Goal: Information Seeking & Learning: Learn about a topic

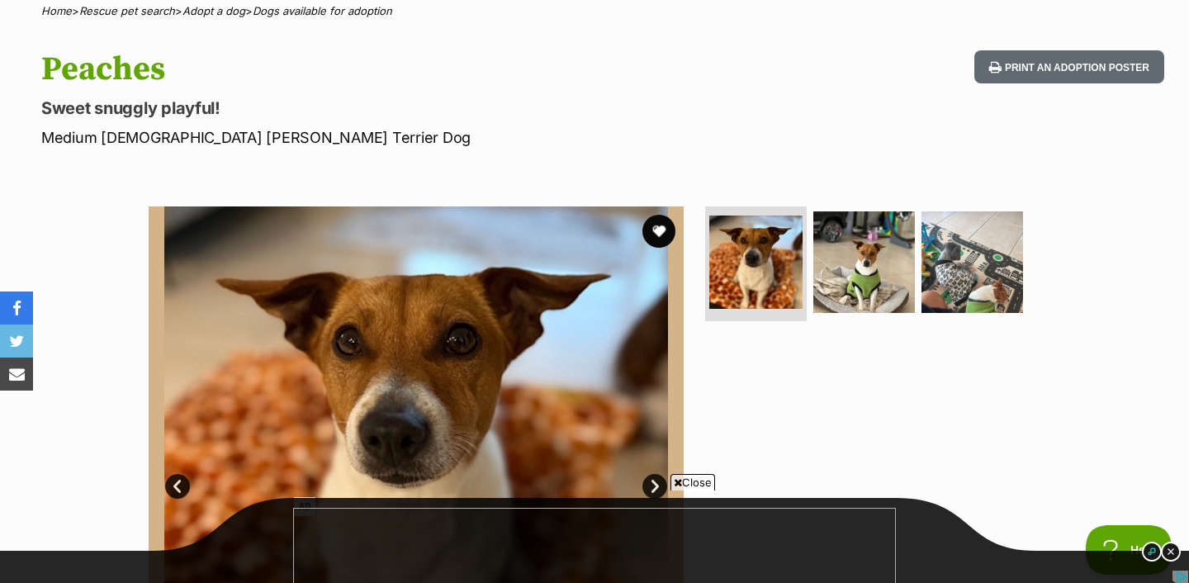
scroll to position [117, 0]
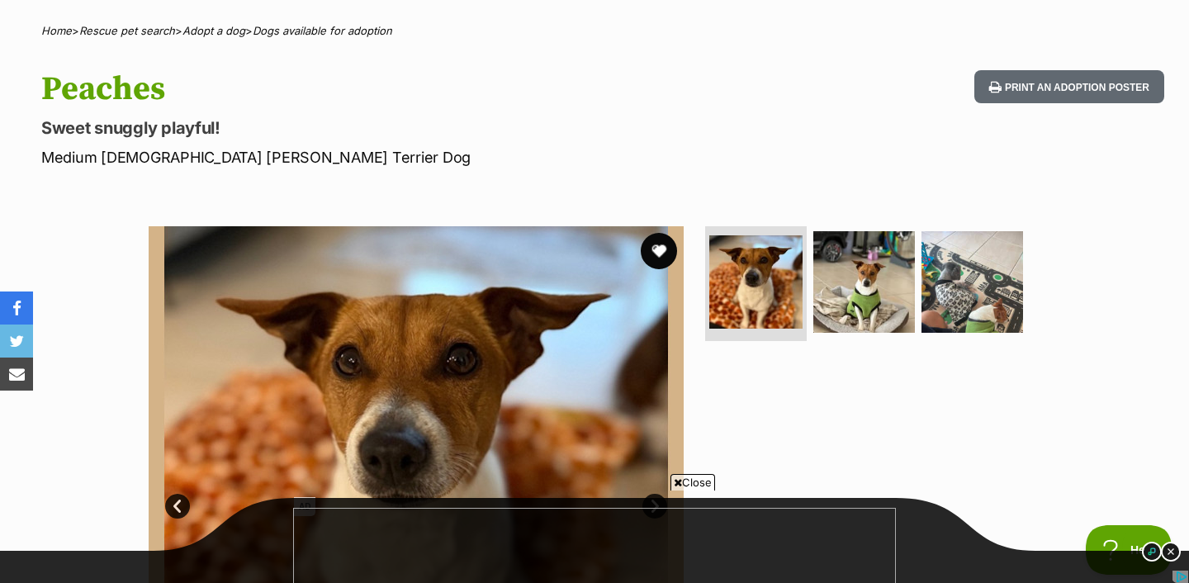
click at [655, 250] on button "favourite" at bounding box center [659, 251] width 36 height 36
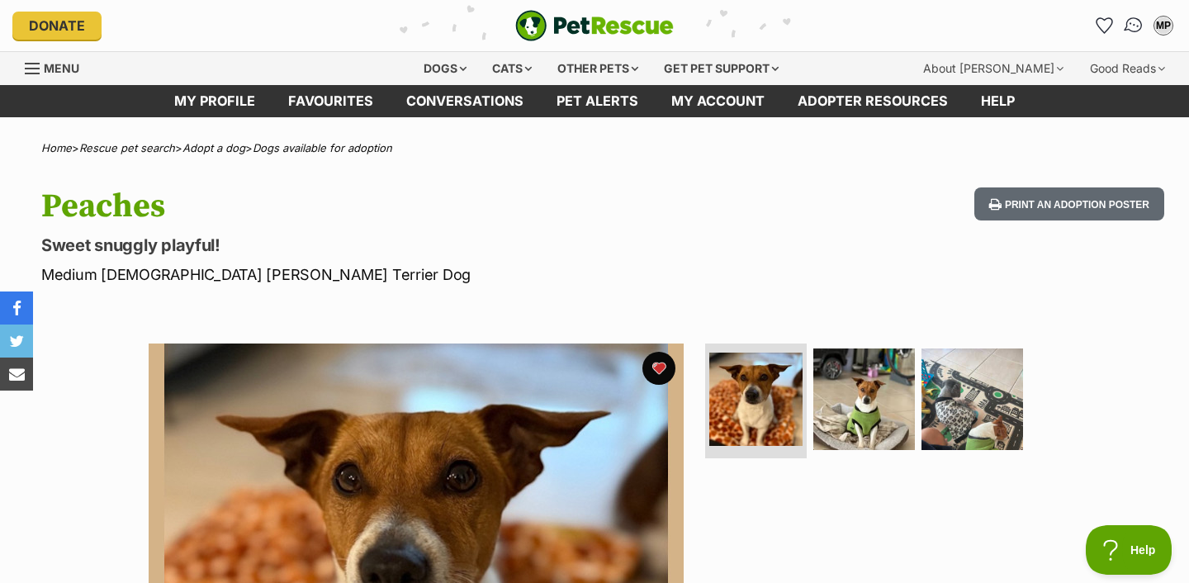
scroll to position [0, 0]
click at [1130, 27] on img "Conversations" at bounding box center [1134, 25] width 22 height 21
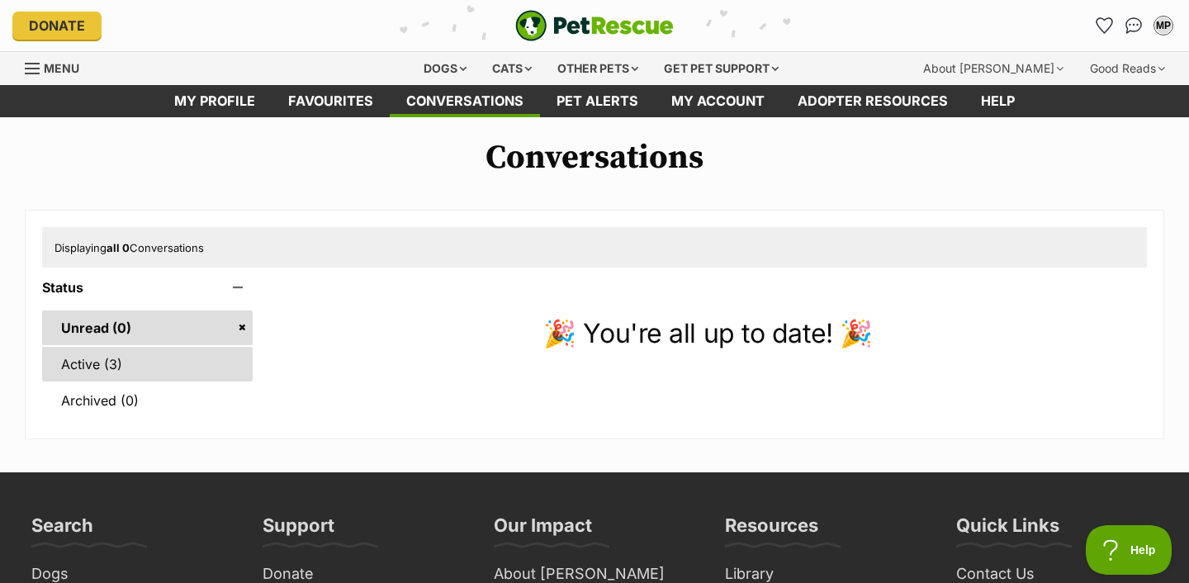
click at [201, 358] on link "Active (3)" at bounding box center [147, 364] width 211 height 35
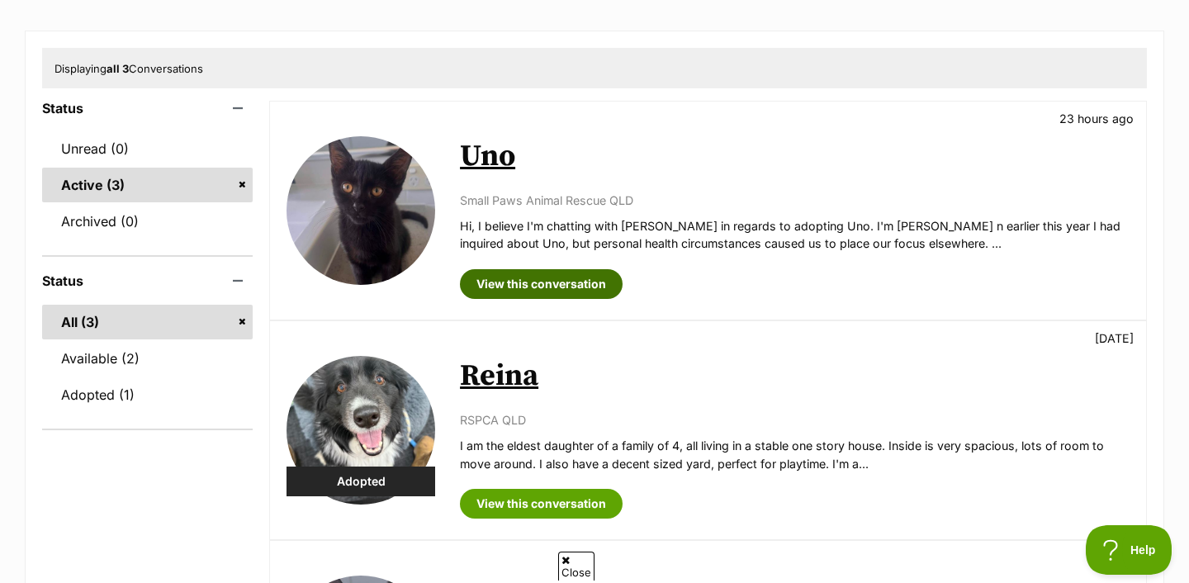
click at [484, 287] on link "View this conversation" at bounding box center [541, 284] width 163 height 30
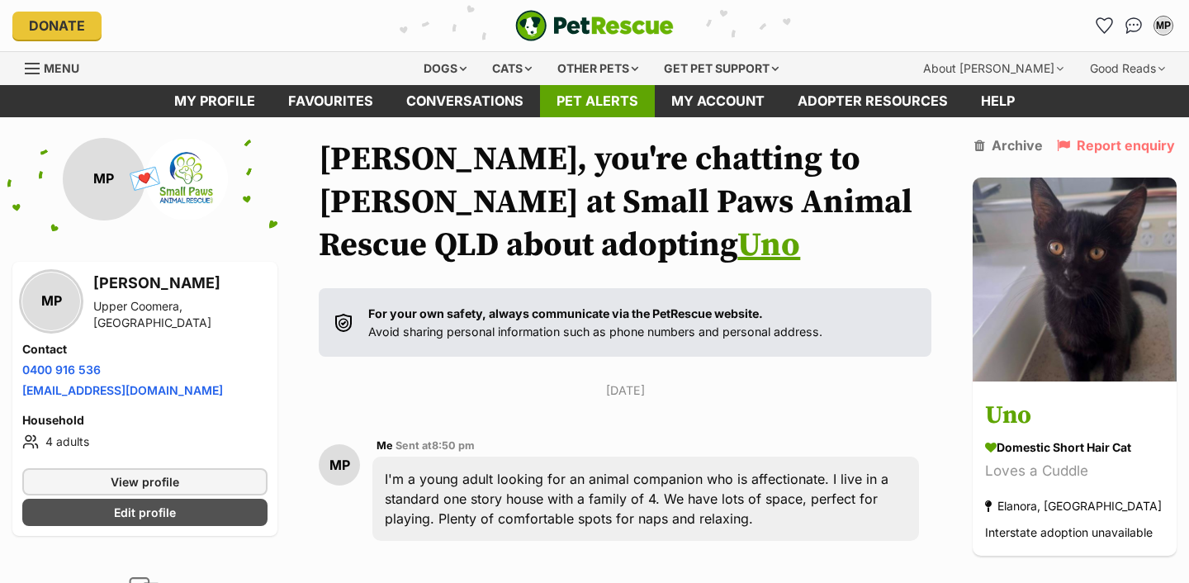
click at [582, 110] on link "Pet alerts" at bounding box center [597, 101] width 115 height 32
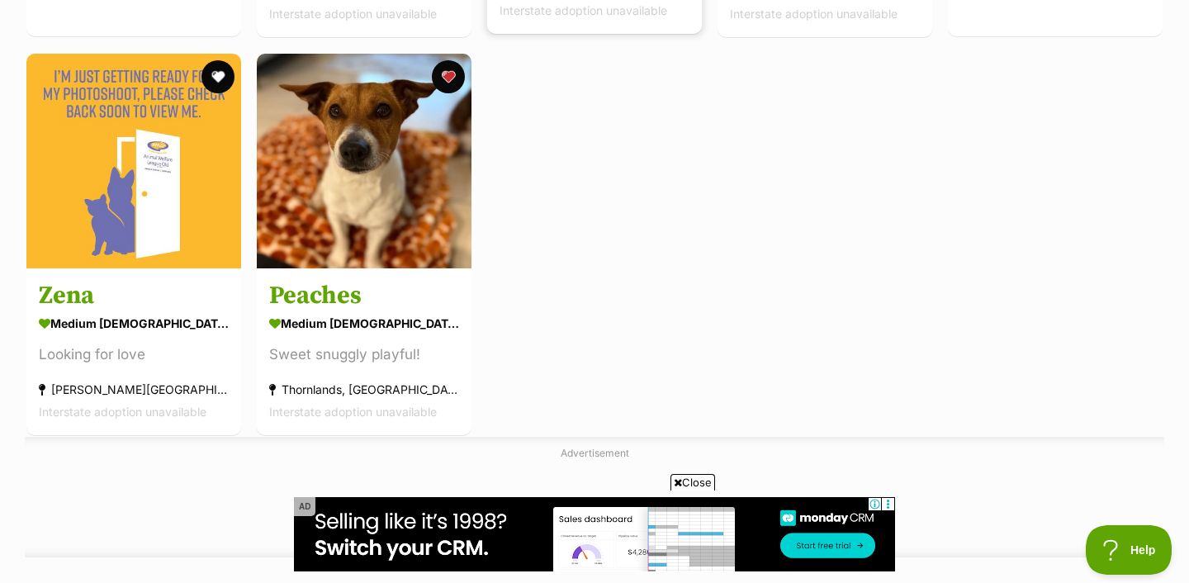
scroll to position [1085, 0]
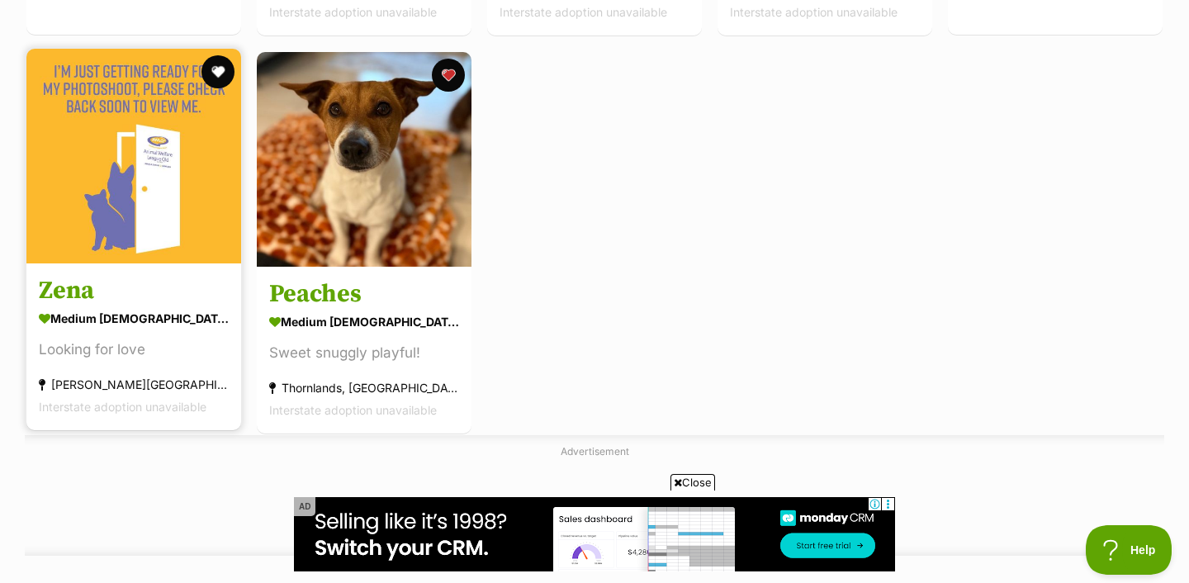
click at [122, 245] on img at bounding box center [133, 156] width 215 height 215
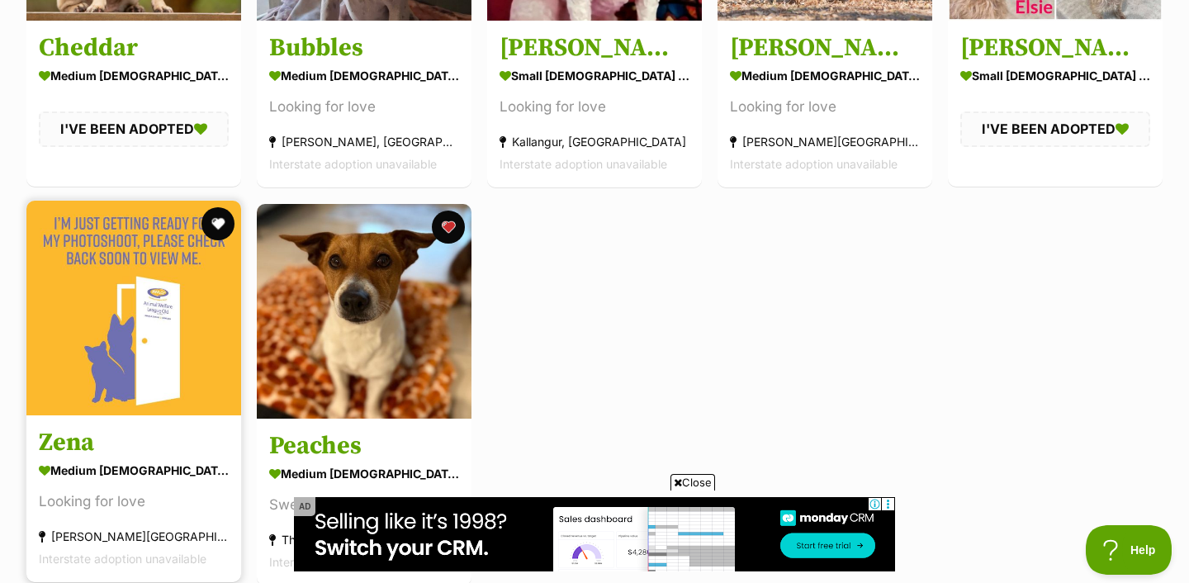
scroll to position [935, 0]
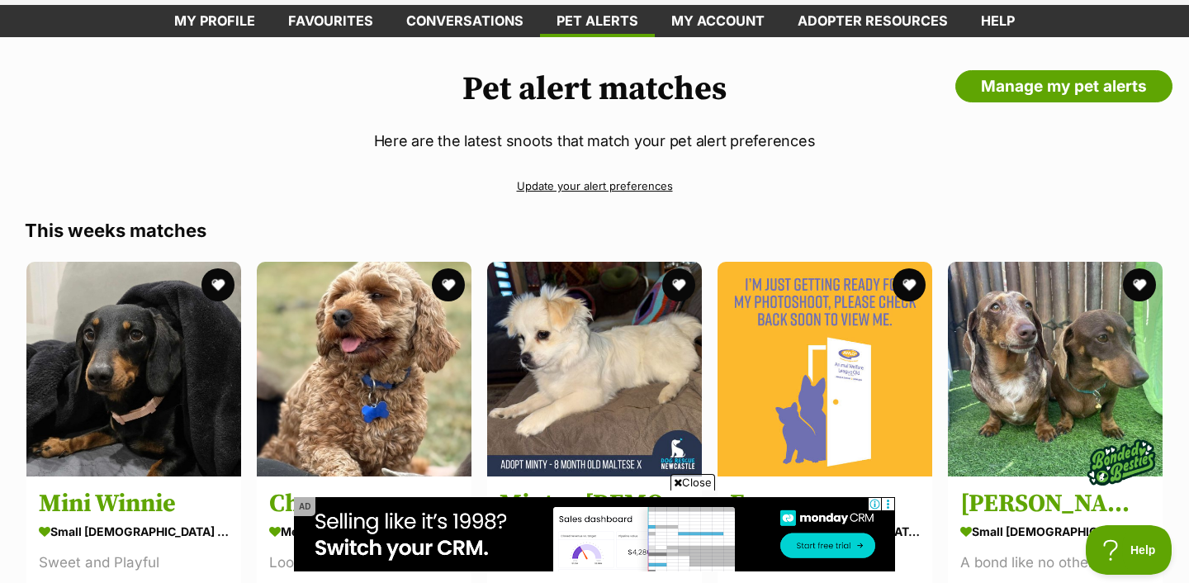
scroll to position [0, 0]
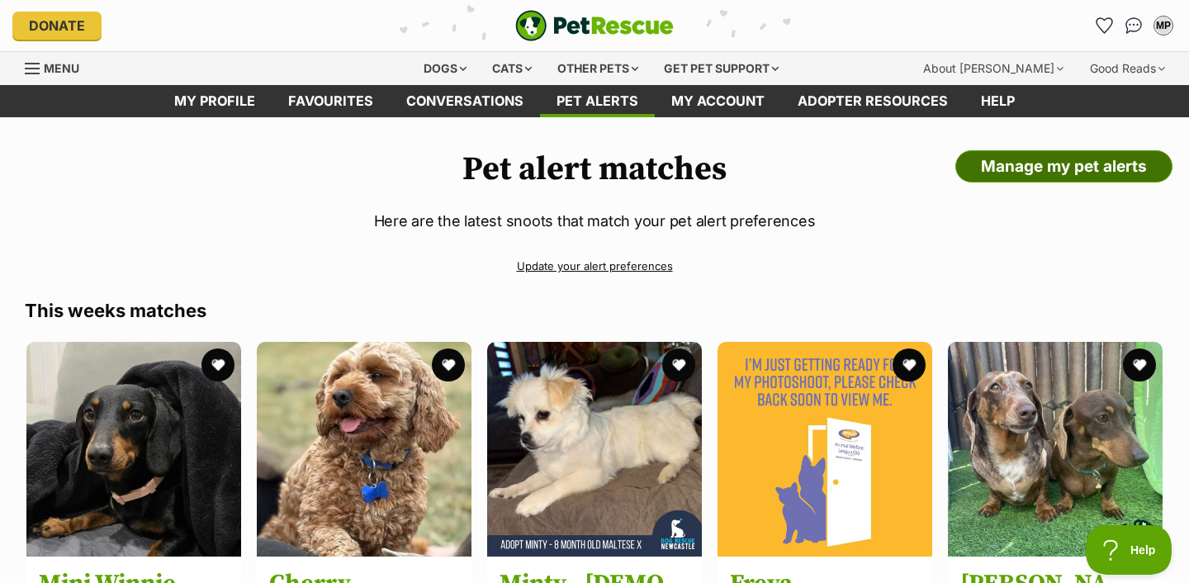
click at [1042, 166] on link "Manage my pet alerts" at bounding box center [1063, 166] width 217 height 33
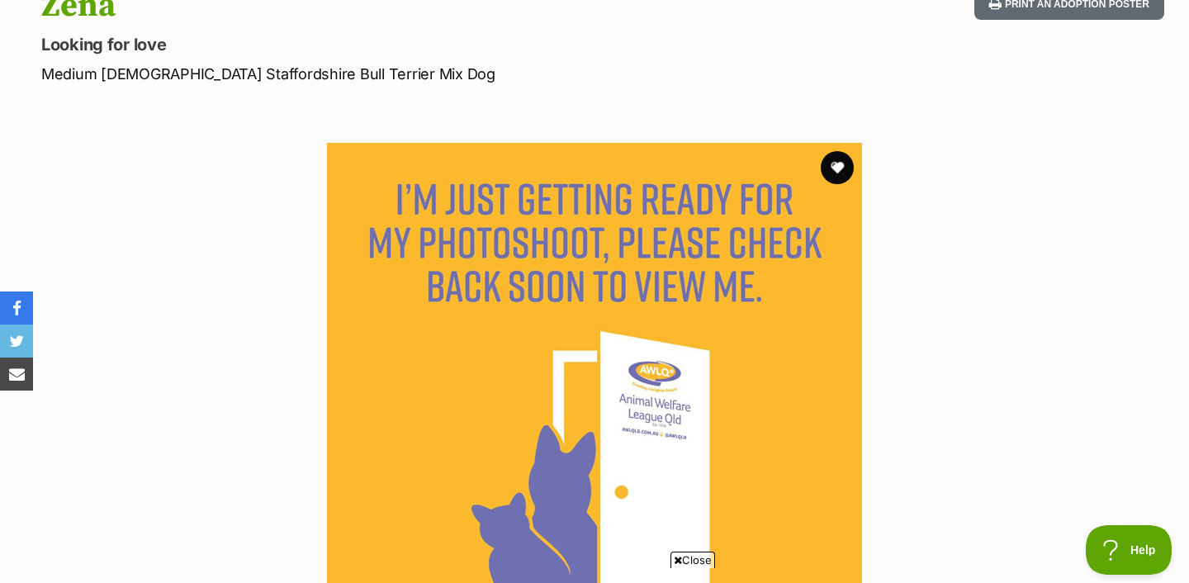
scroll to position [201, 0]
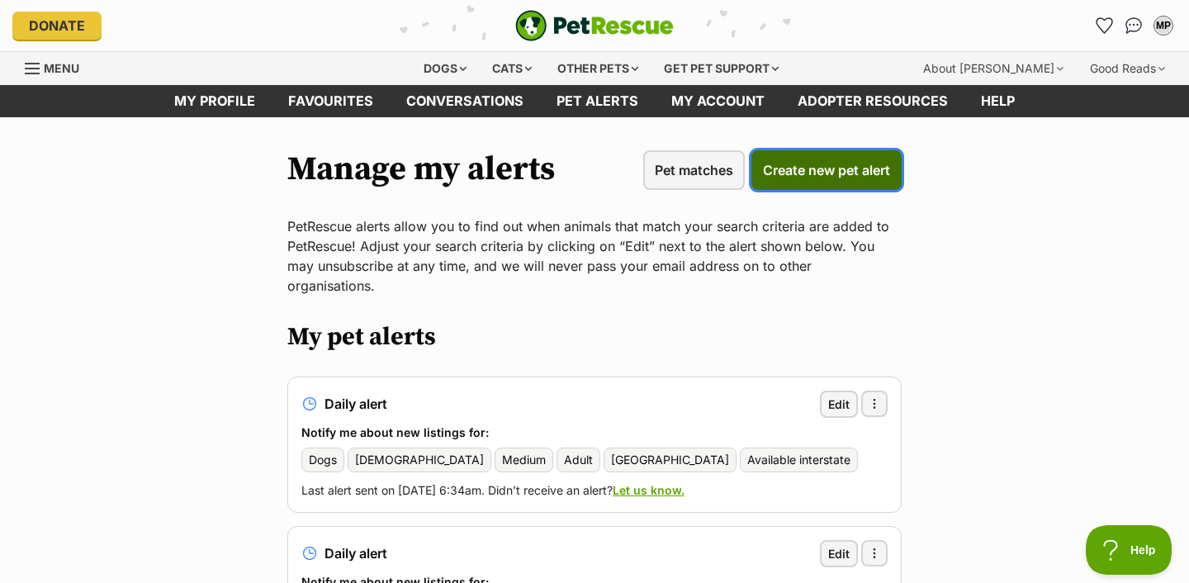
click at [863, 174] on span "Create new pet alert" at bounding box center [826, 170] width 127 height 20
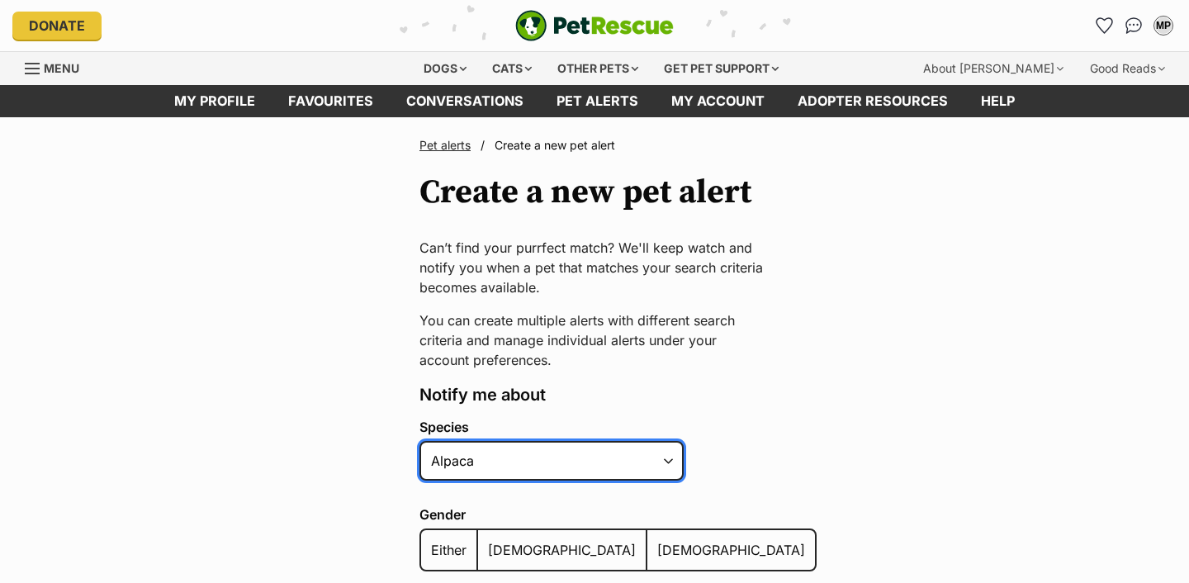
click at [589, 453] on select "Alpaca Bird Cat Chicken Cow Dog Donkey Duck Ferret Fish Goat Goose Guinea Fowl …" at bounding box center [551, 461] width 264 height 40
select select "2"
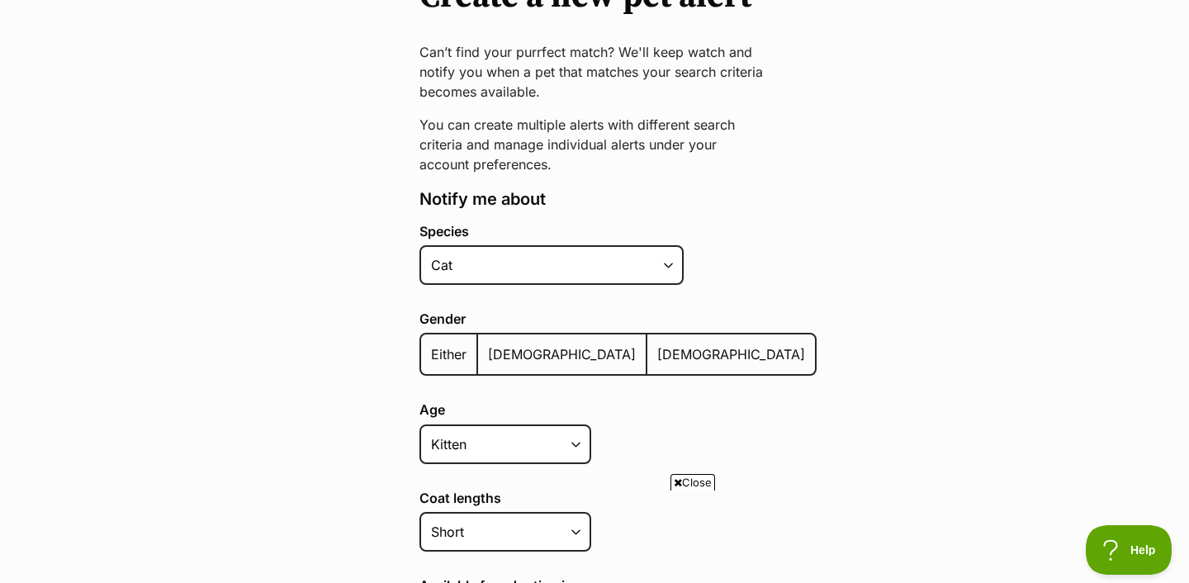
click at [657, 348] on span "[DEMOGRAPHIC_DATA]" at bounding box center [731, 354] width 148 height 17
click at [656, 344] on input "[DEMOGRAPHIC_DATA]" at bounding box center [656, 344] width 0 height 1
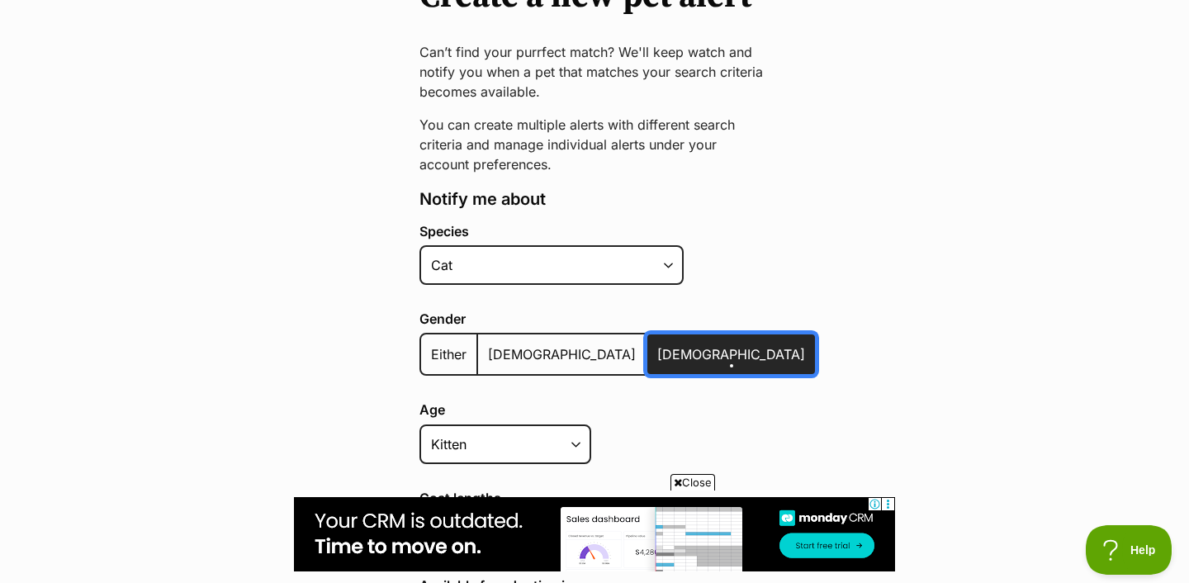
scroll to position [344, 0]
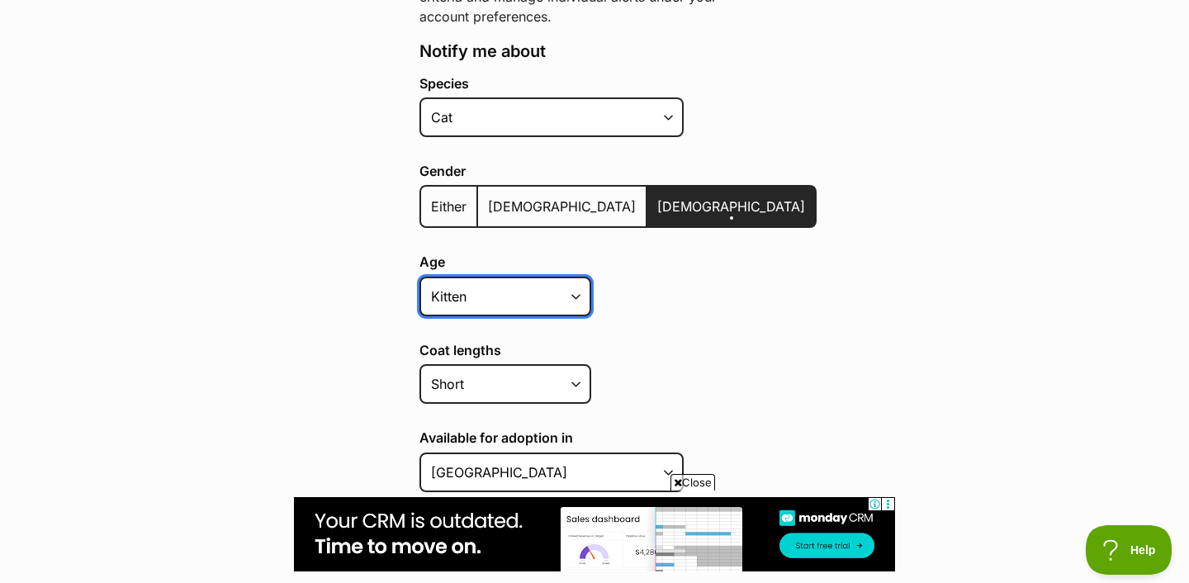
click at [553, 291] on select "Kitten Cat Senior All ages" at bounding box center [505, 297] width 172 height 40
select select "cat"
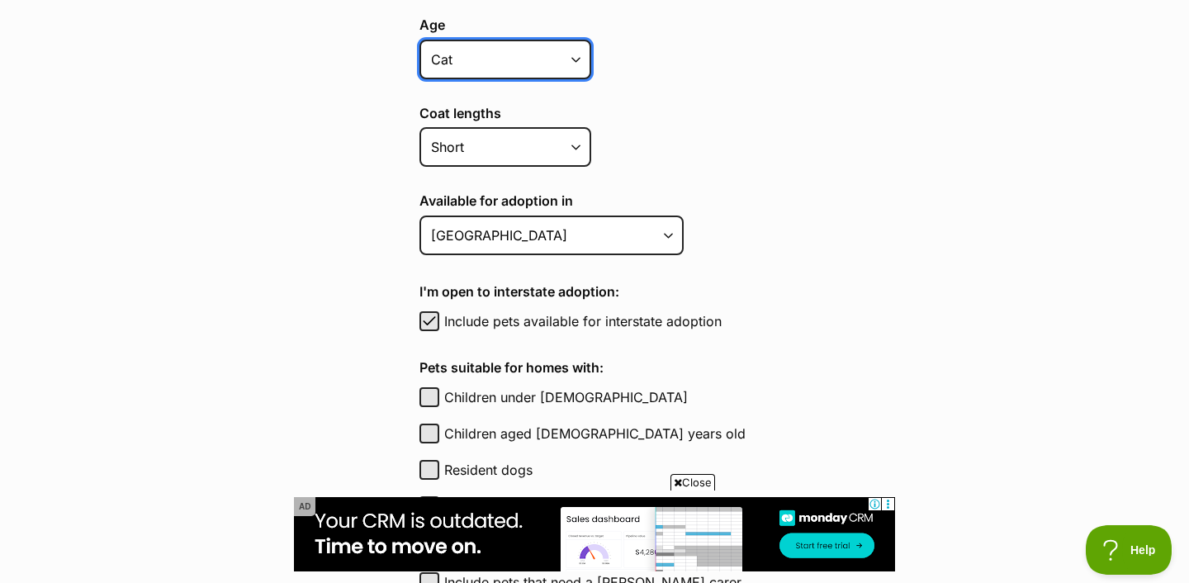
scroll to position [595, 0]
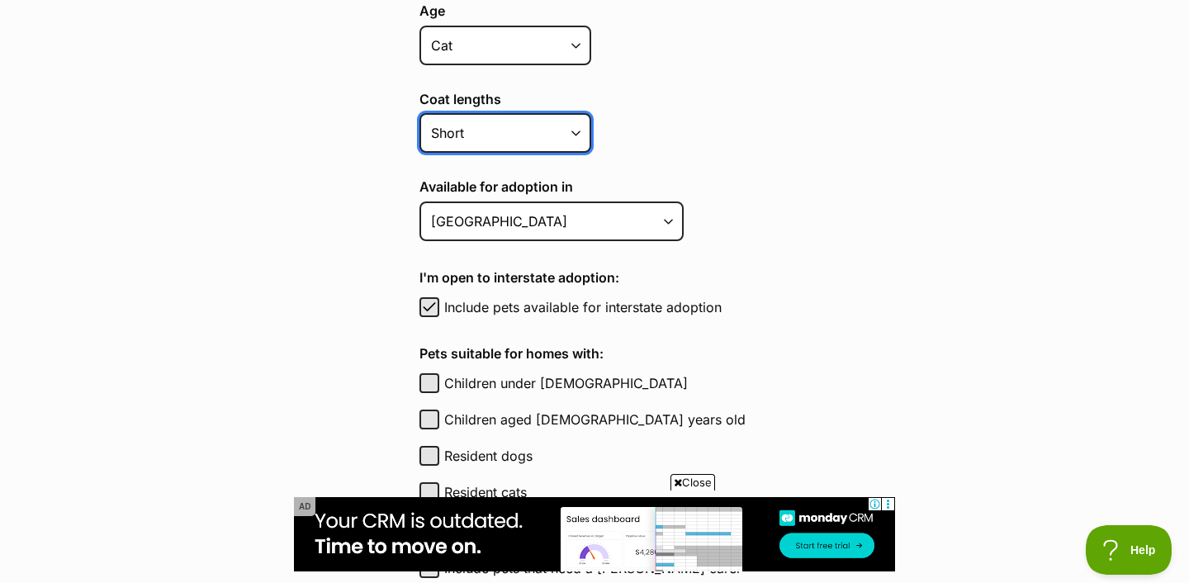
click at [565, 130] on select "Short Medium Coat Long All coat lengths" at bounding box center [505, 133] width 172 height 40
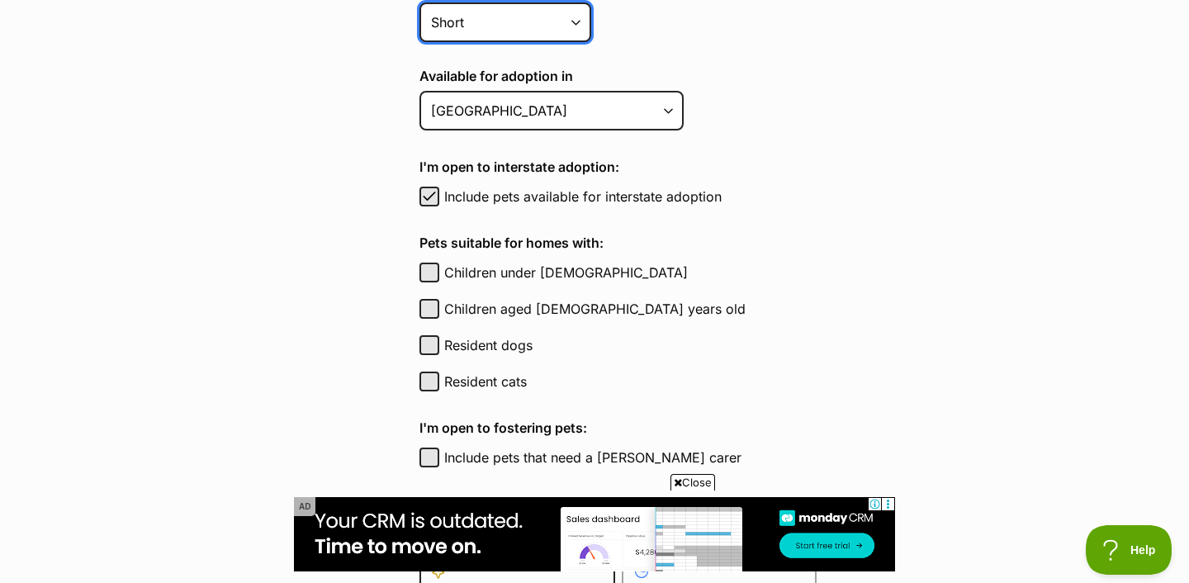
scroll to position [707, 0]
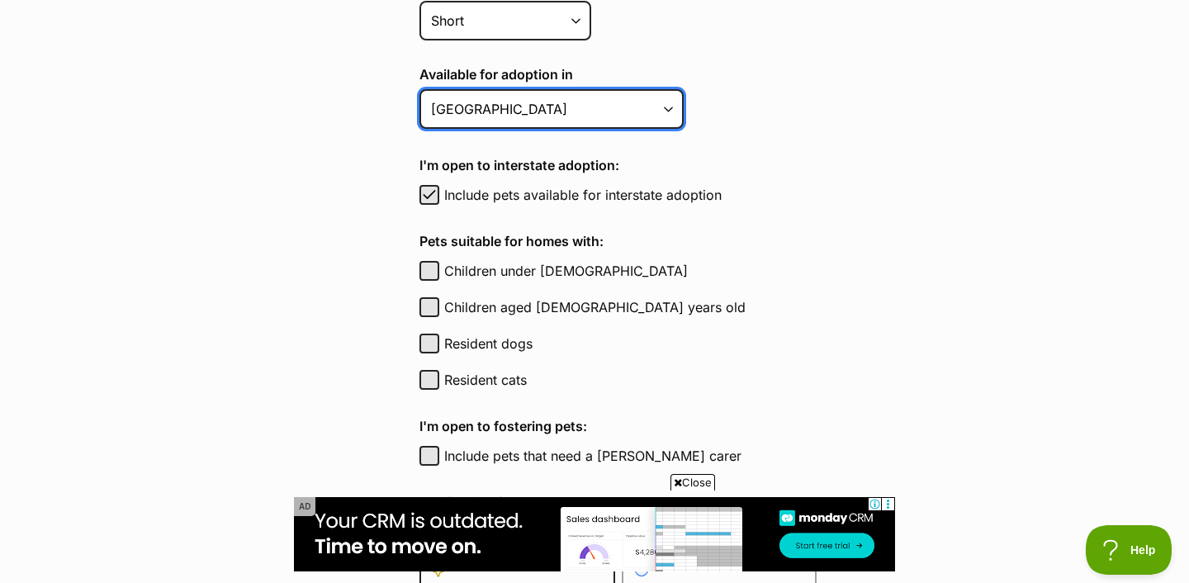
click at [638, 116] on select "Australian Capital Territory New South Wales Northern Territory Queensland Sout…" at bounding box center [551, 109] width 264 height 40
select select "3"
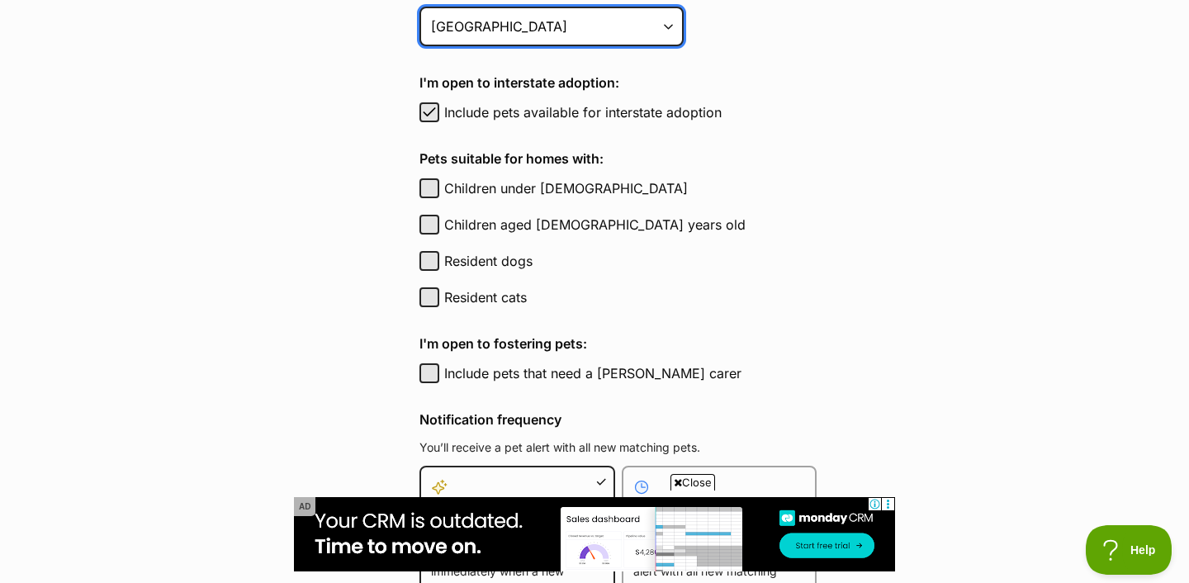
scroll to position [803, 0]
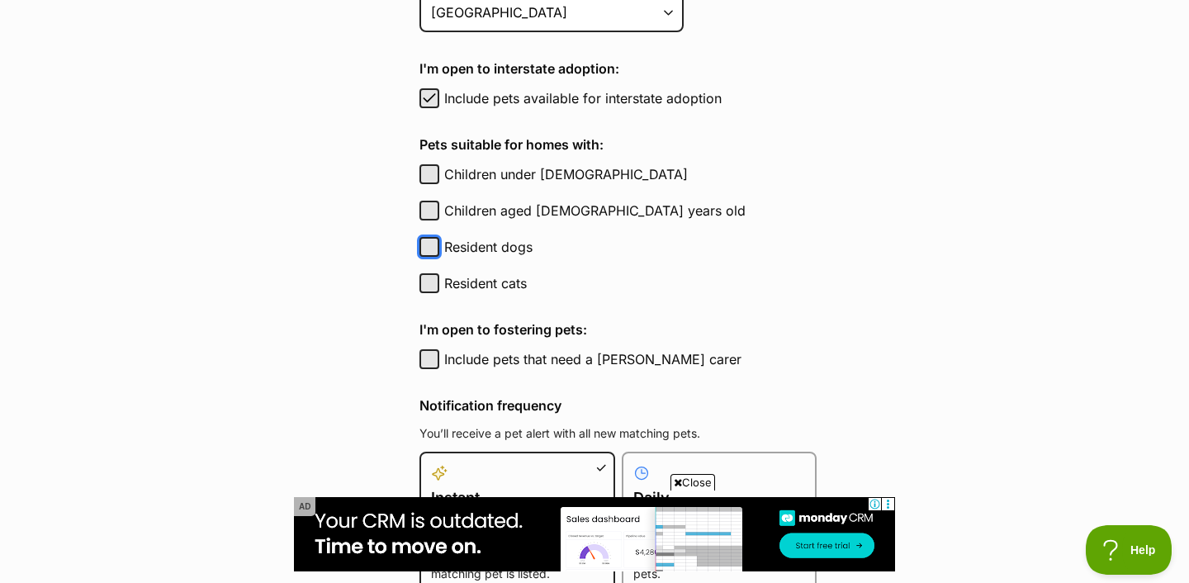
click at [434, 247] on button "Resident dogs" at bounding box center [429, 247] width 20 height 20
checkbox input "true"
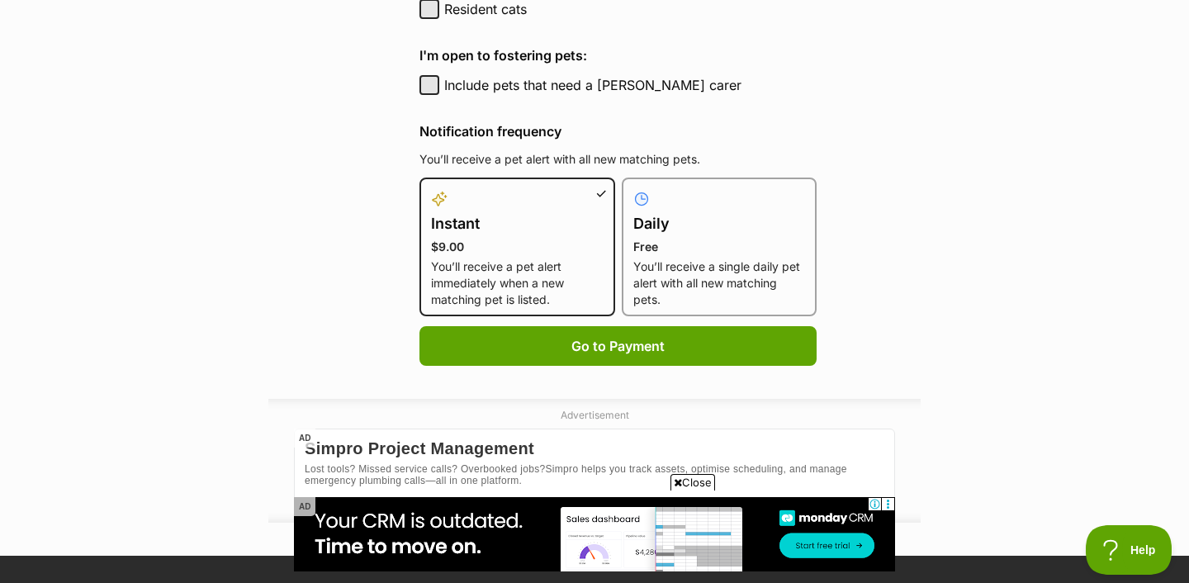
scroll to position [1078, 0]
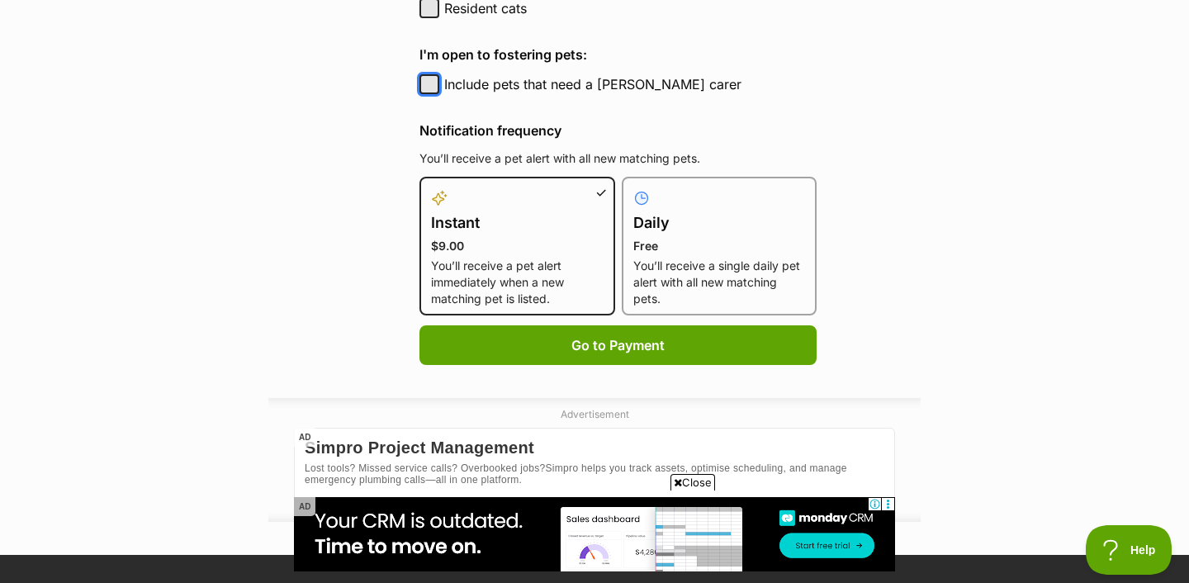
click at [423, 81] on button "Include pets that need a foster carer" at bounding box center [429, 84] width 20 height 20
checkbox input "true"
click at [647, 287] on p "You’ll receive a single daily pet alert with all new matching pets." at bounding box center [719, 283] width 173 height 50
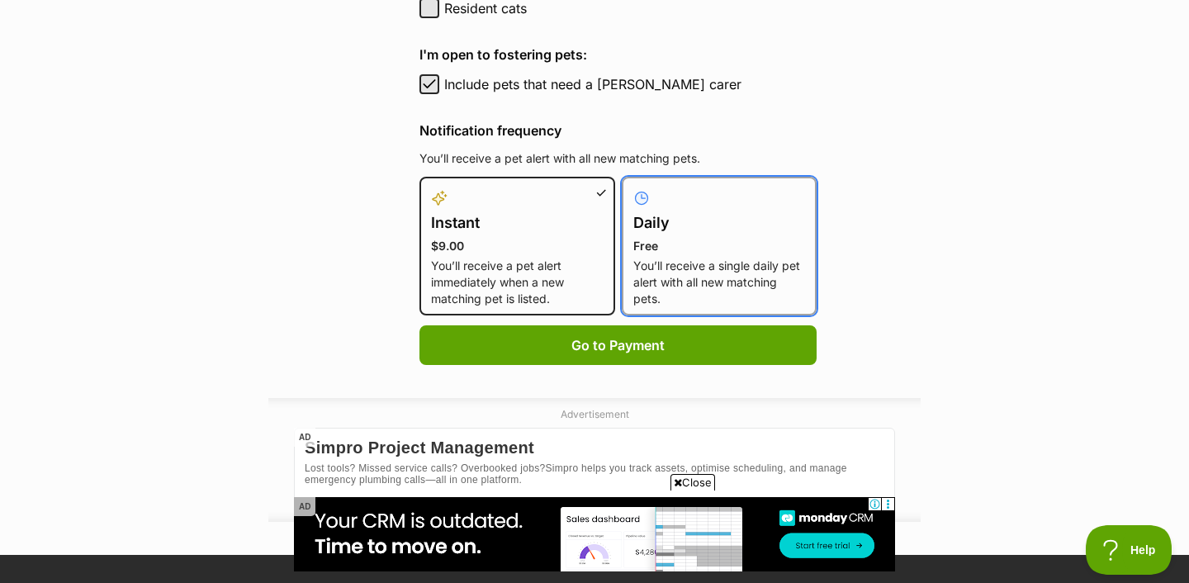
click at [633, 187] on input "Daily Free You’ll receive a single daily pet alert with all new matching pets." at bounding box center [632, 187] width 1 height 1
radio input "true"
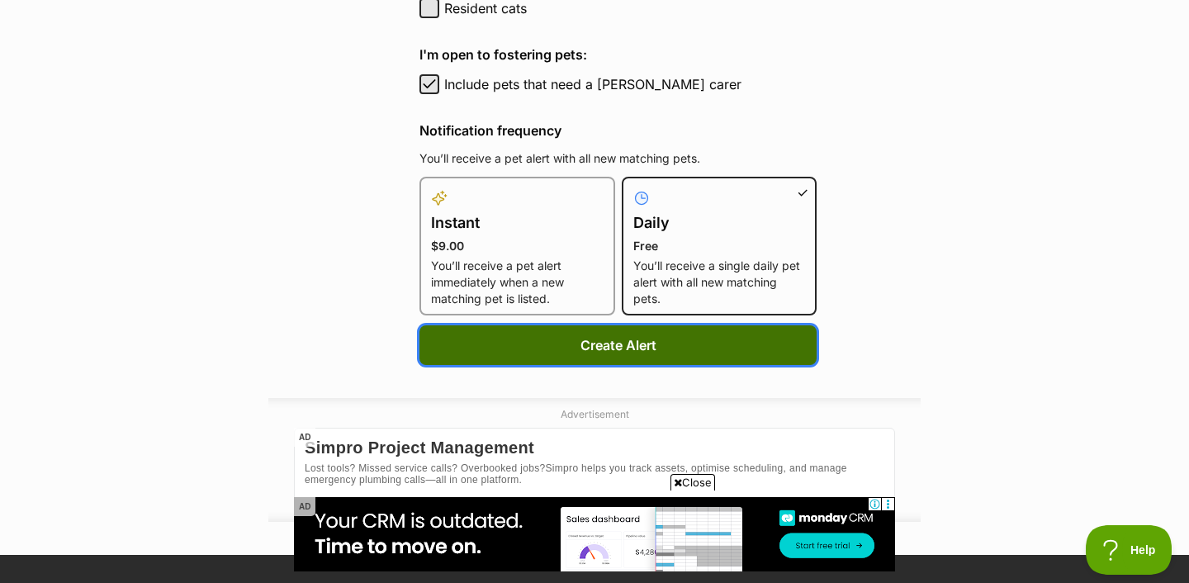
click at [638, 344] on button "Create Alert" at bounding box center [617, 345] width 397 height 40
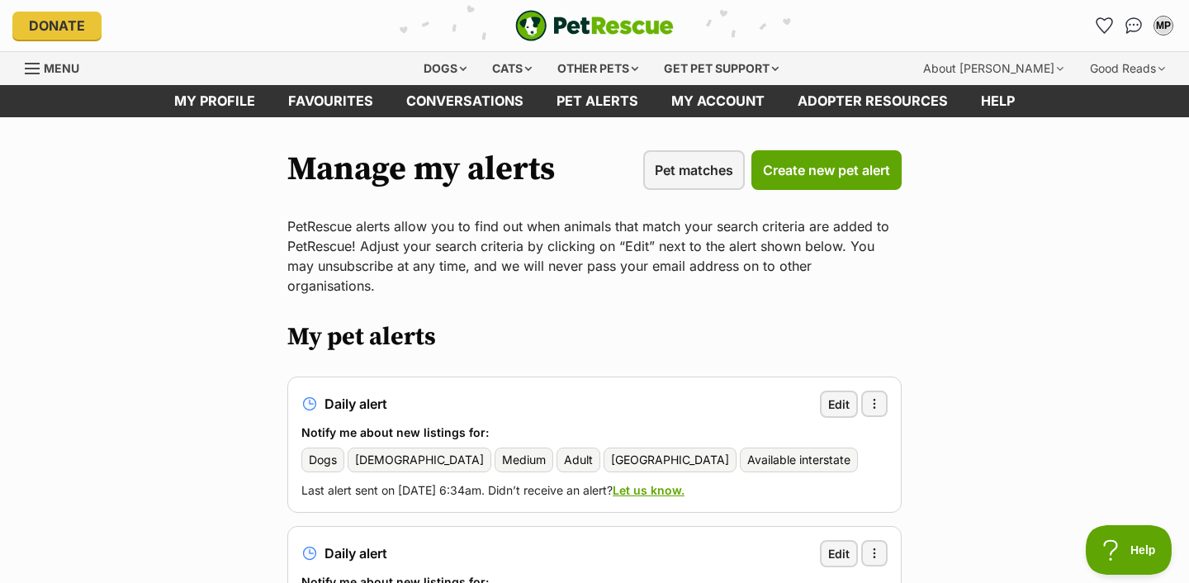
click at [590, 109] on link "Pet alerts" at bounding box center [597, 101] width 115 height 32
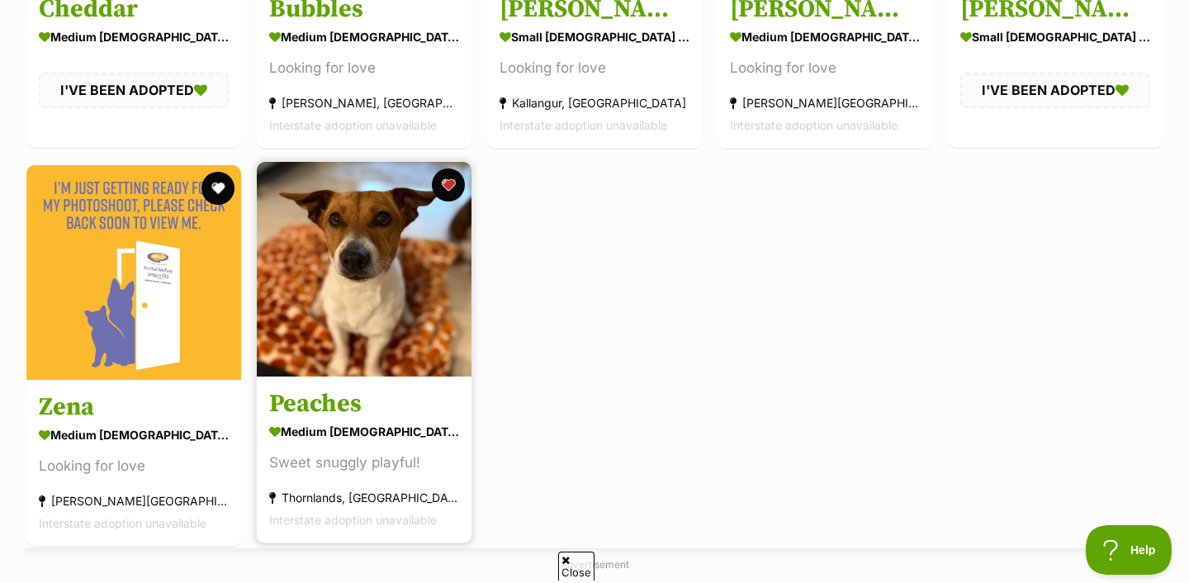
click at [434, 325] on img at bounding box center [364, 269] width 215 height 215
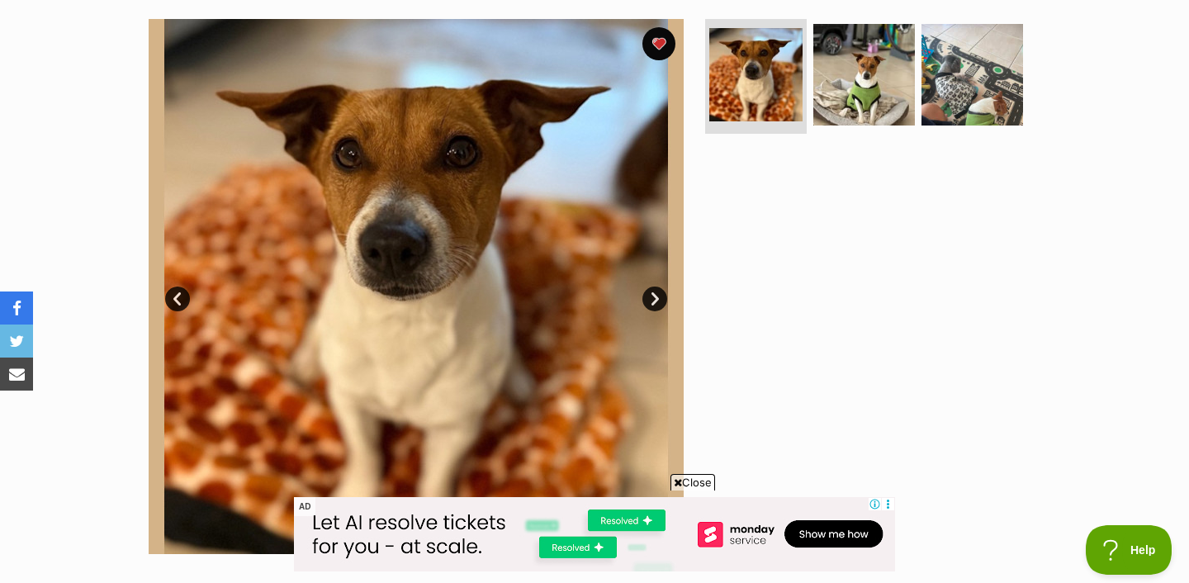
click at [707, 135] on ul at bounding box center [871, 80] width 339 height 122
click at [706, 135] on ul at bounding box center [871, 80] width 339 height 122
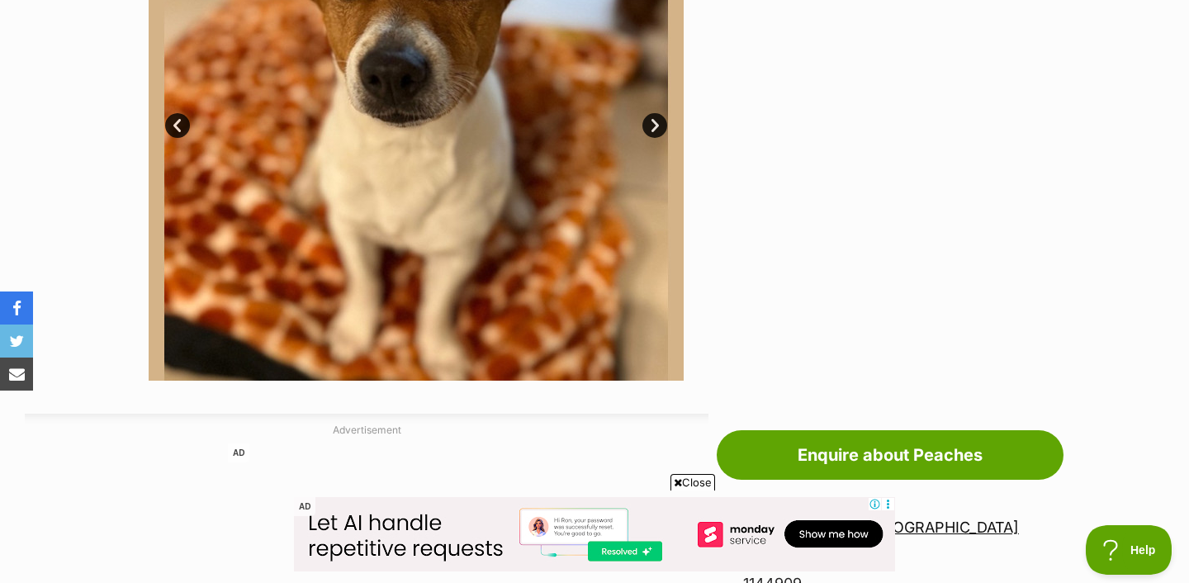
scroll to position [377, 0]
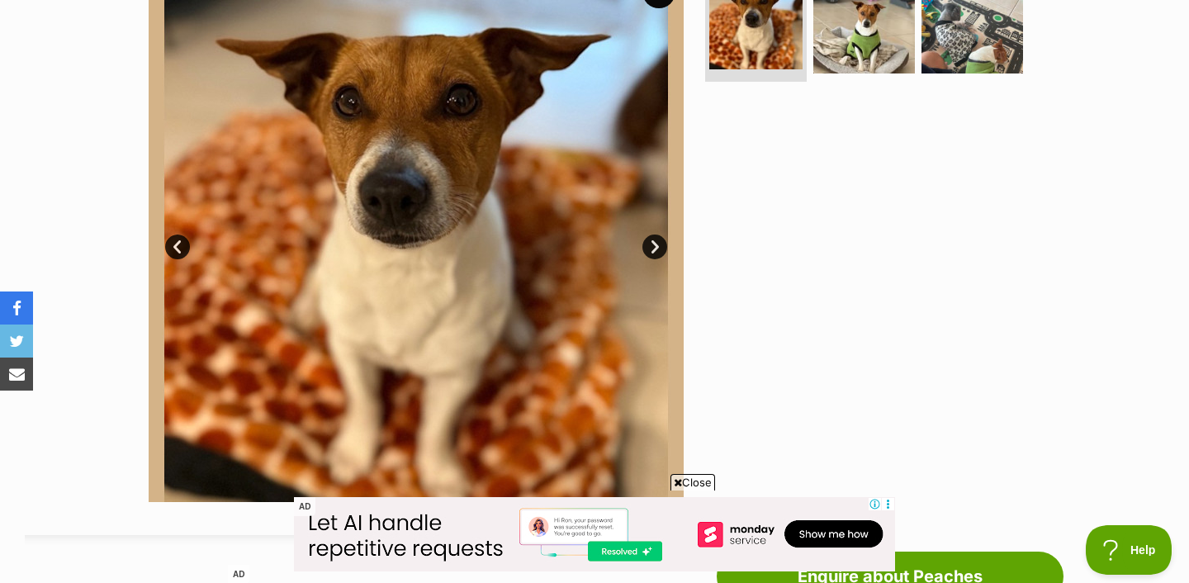
click at [649, 241] on link "Next" at bounding box center [654, 247] width 25 height 25
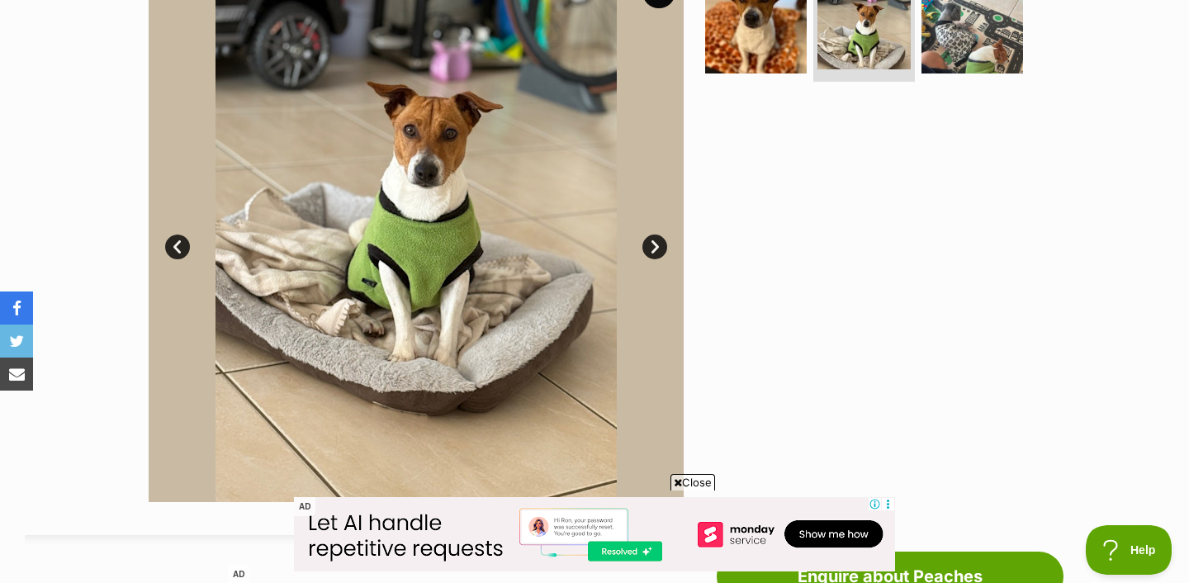
click at [649, 241] on link "Next" at bounding box center [654, 247] width 25 height 25
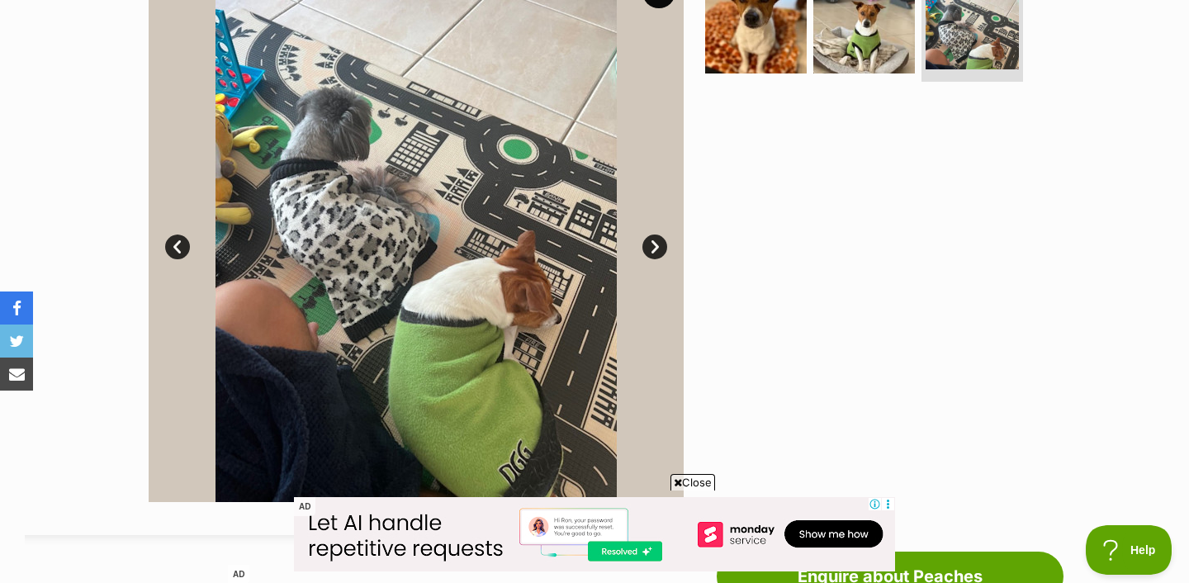
click at [649, 241] on link "Next" at bounding box center [654, 247] width 25 height 25
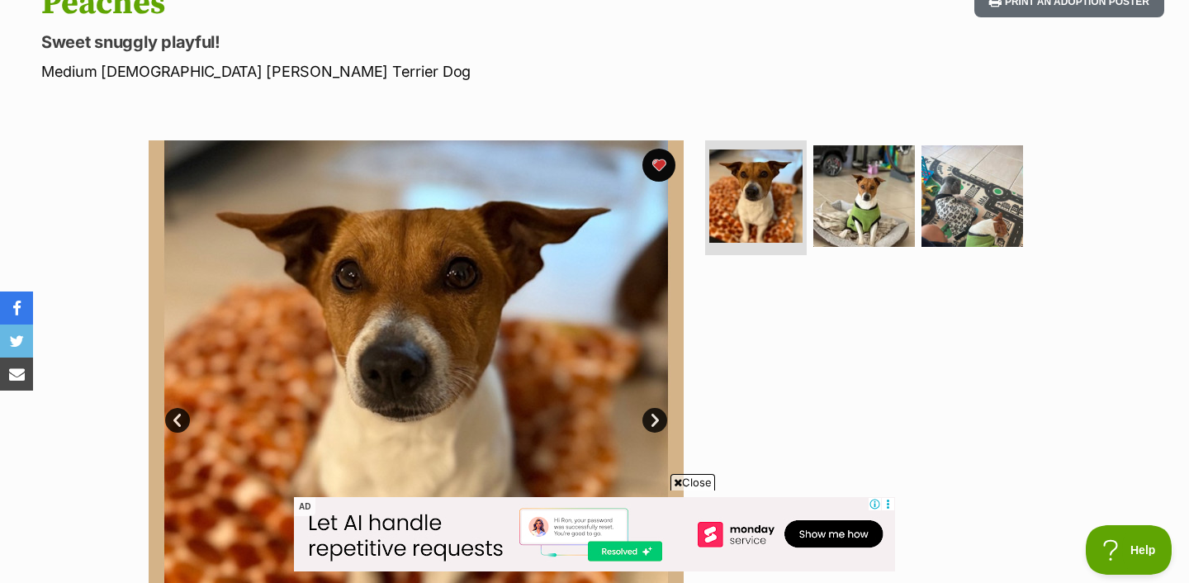
scroll to position [0, 0]
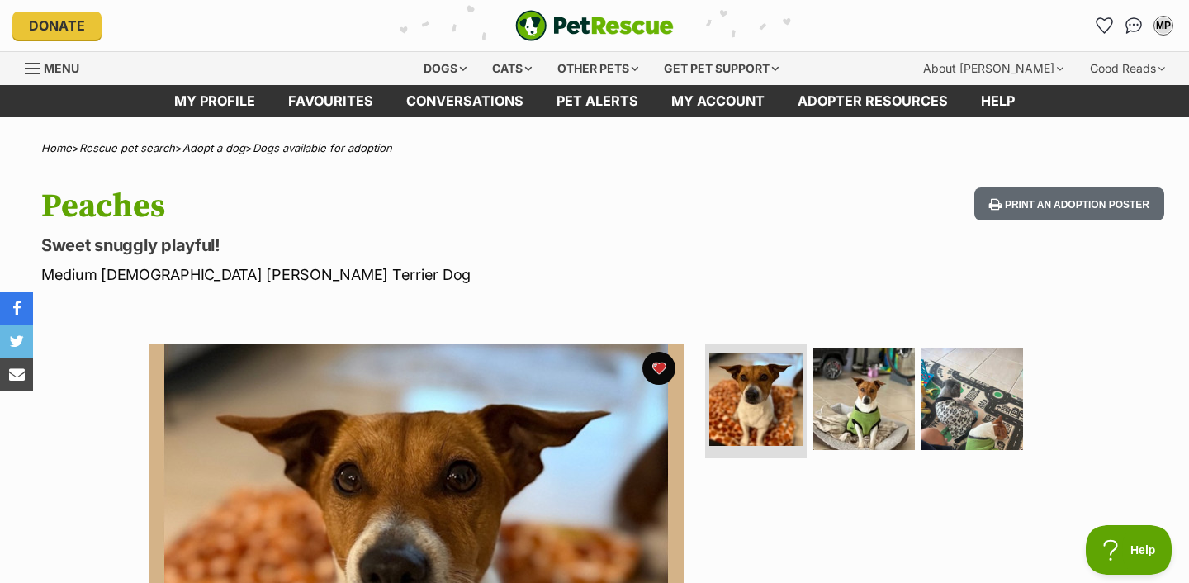
click at [61, 66] on span "Menu" at bounding box center [62, 68] width 36 height 14
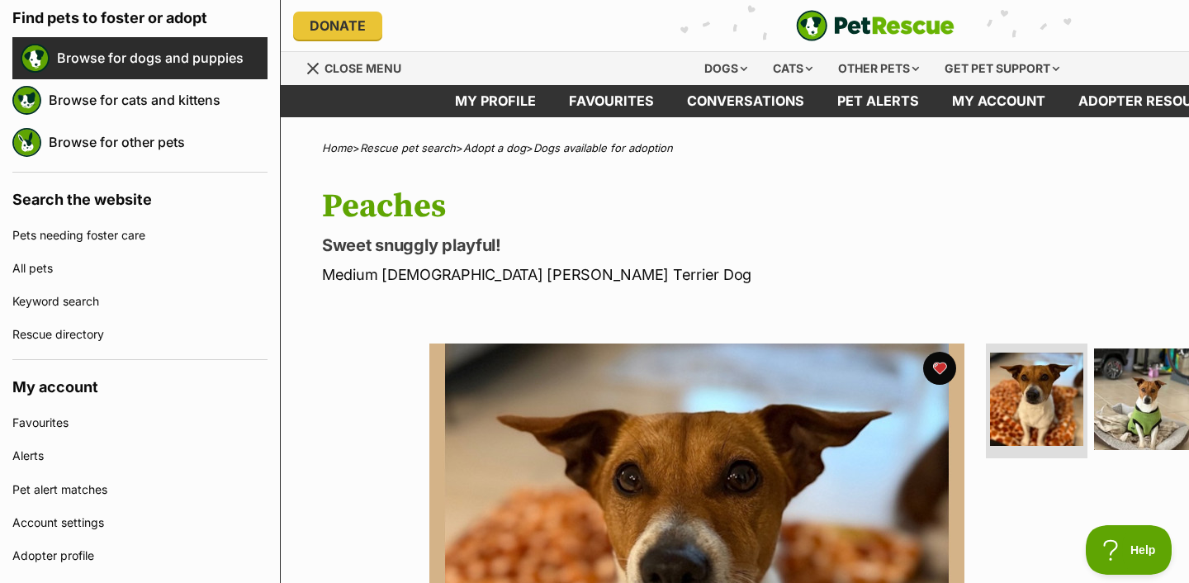
scroll to position [192, 0]
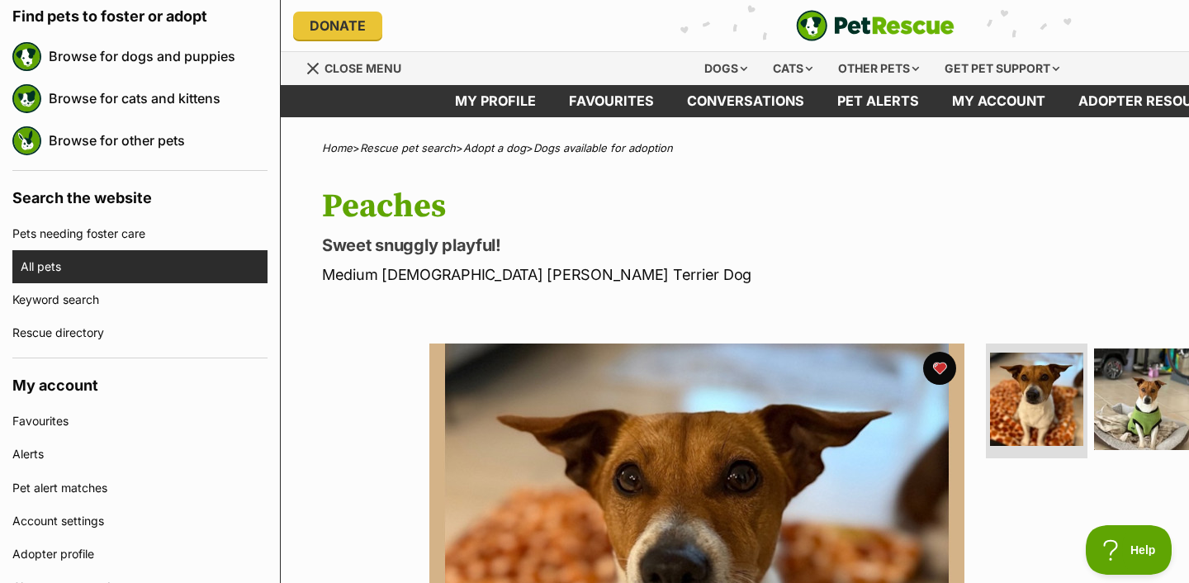
click at [98, 261] on link "All pets" at bounding box center [144, 266] width 247 height 33
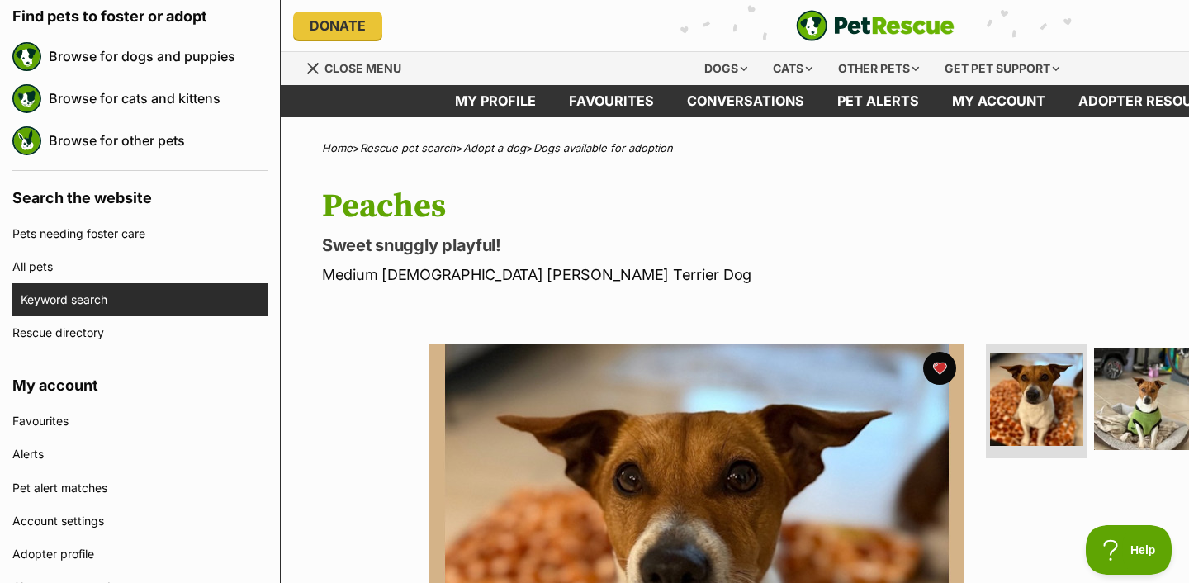
click at [95, 301] on link "Keyword search" at bounding box center [144, 299] width 247 height 33
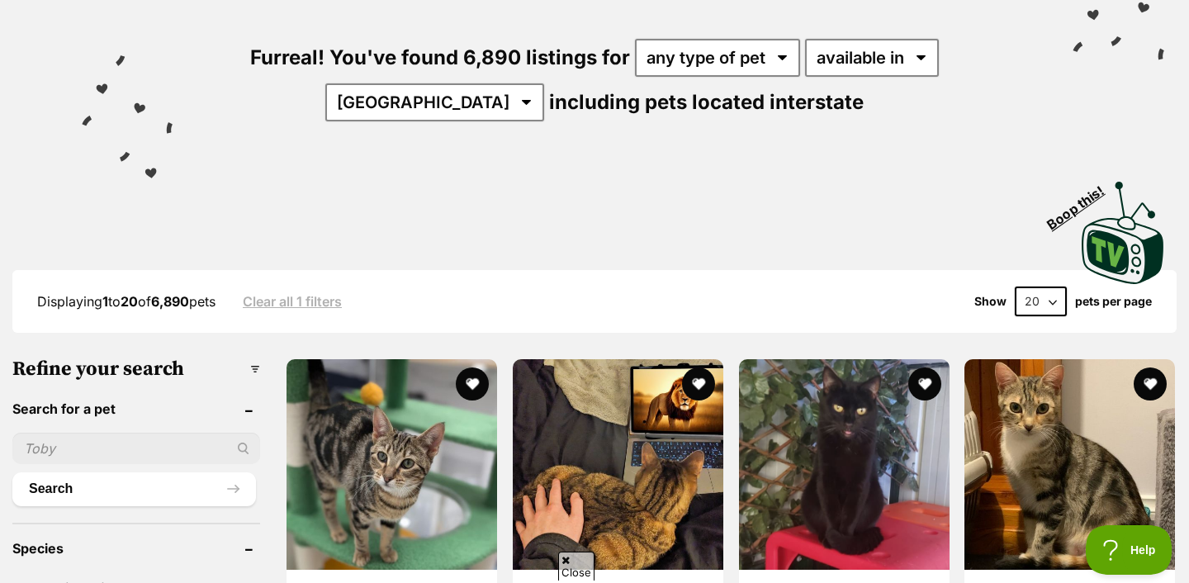
scroll to position [173, 0]
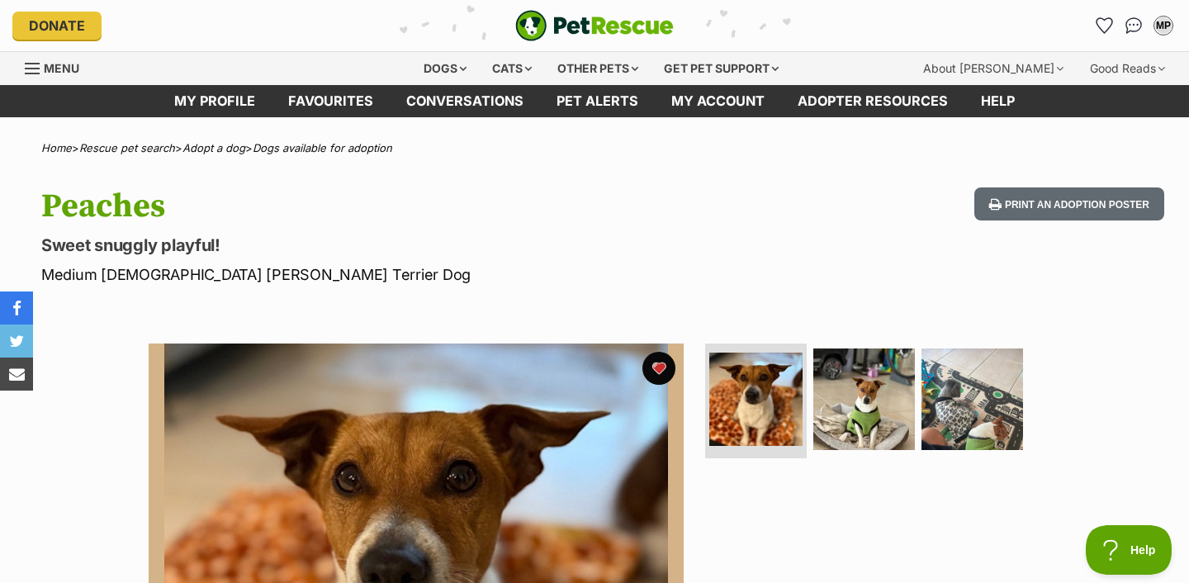
click at [43, 73] on link "Menu" at bounding box center [58, 67] width 66 height 30
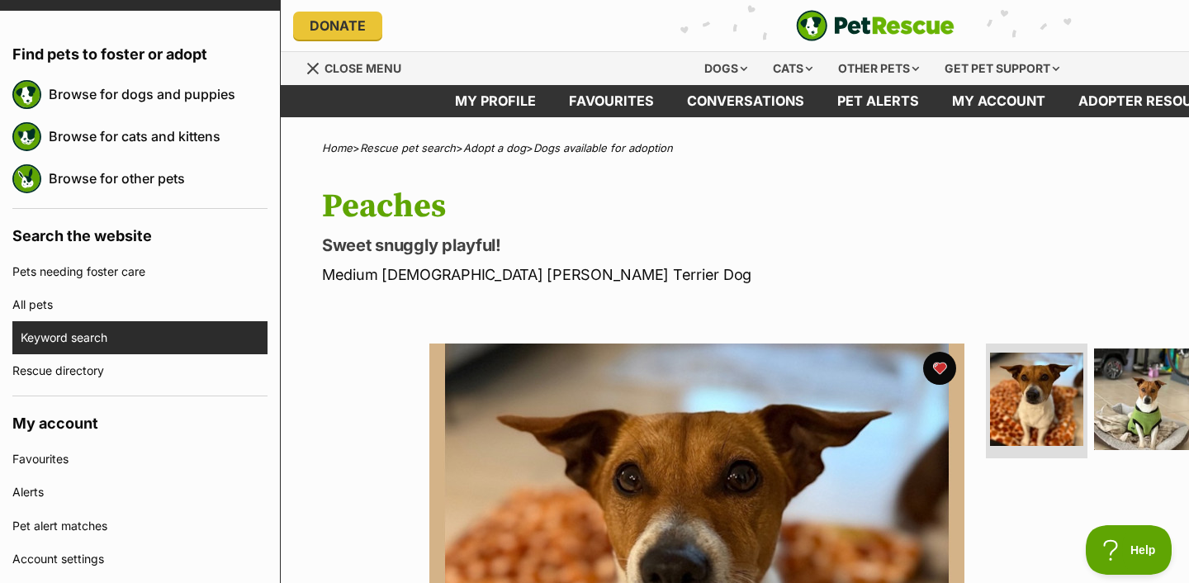
click at [177, 332] on link "Keyword search" at bounding box center [144, 337] width 247 height 33
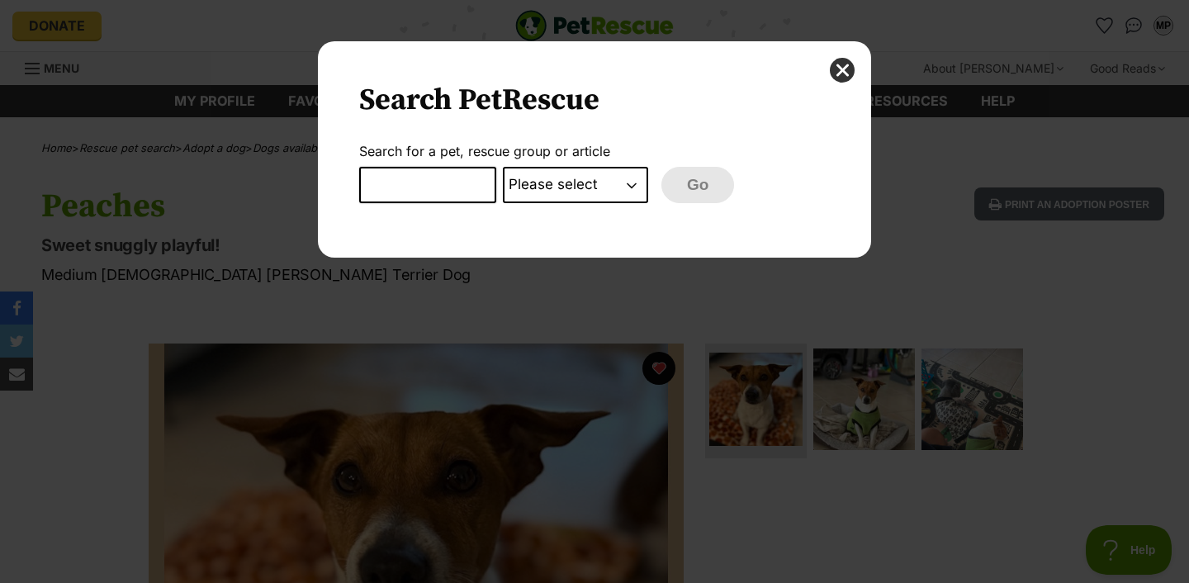
click at [381, 187] on input "Dialog Window - Close (Press escape to close)" at bounding box center [427, 185] width 137 height 36
type input "jack russell"
click at [560, 191] on select "Please select PetRescue ID Pet name Group Article" at bounding box center [575, 185] width 145 height 36
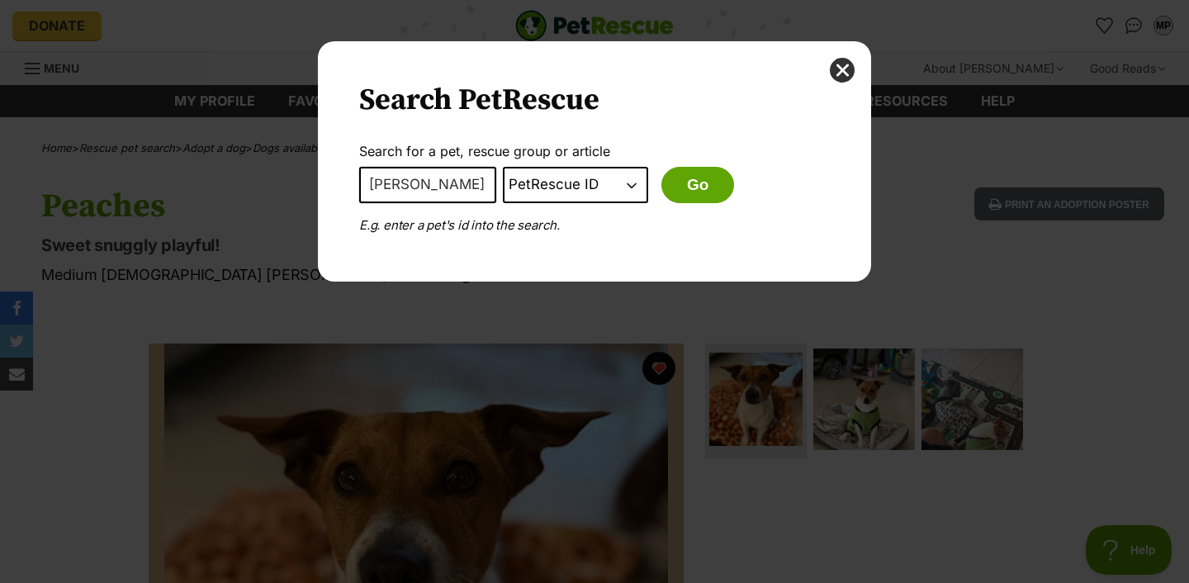
click at [609, 172] on select "Please select PetRescue ID Pet name Group Article" at bounding box center [575, 185] width 145 height 36
click at [604, 188] on select "Please select PetRescue ID Pet name Group Article" at bounding box center [575, 185] width 145 height 36
click at [601, 187] on select "Please select PetRescue ID Pet name Group Article" at bounding box center [575, 185] width 145 height 36
select select "petrescue_id"
click at [700, 182] on button "Go" at bounding box center [697, 185] width 73 height 36
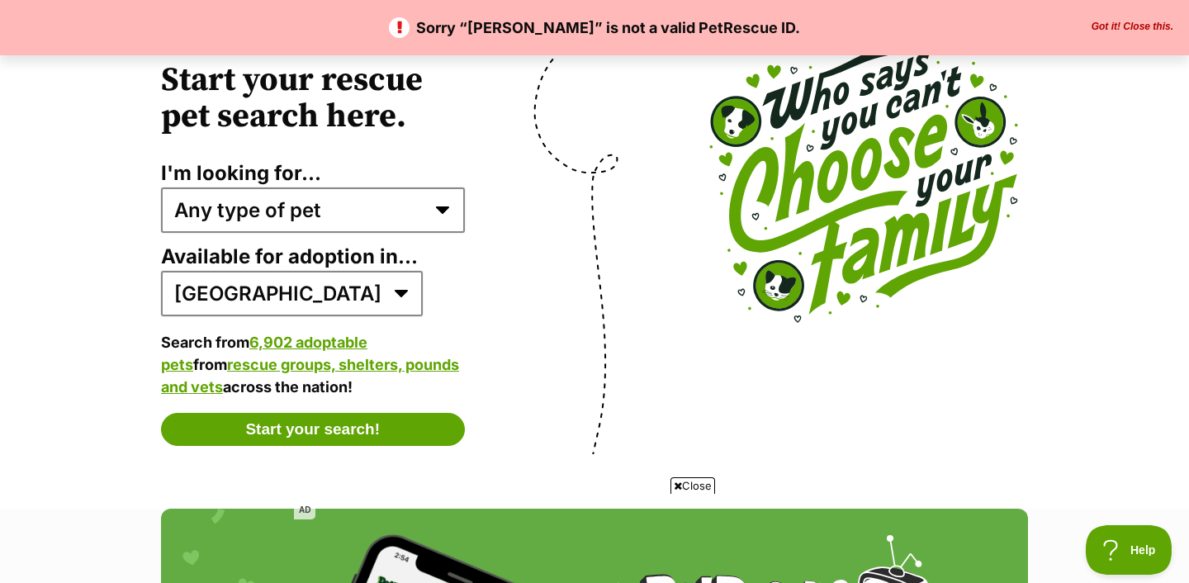
scroll to position [3168, 0]
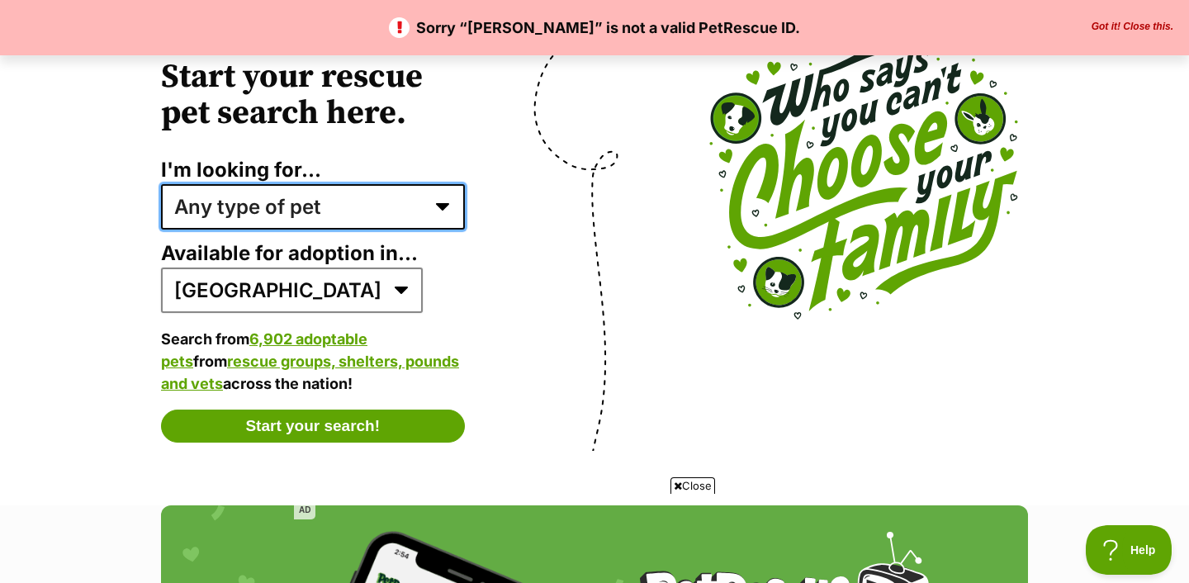
click at [315, 198] on select "Any type of pet Dogs Cats Other pets Pets looking for a home together Pets need…" at bounding box center [313, 206] width 304 height 45
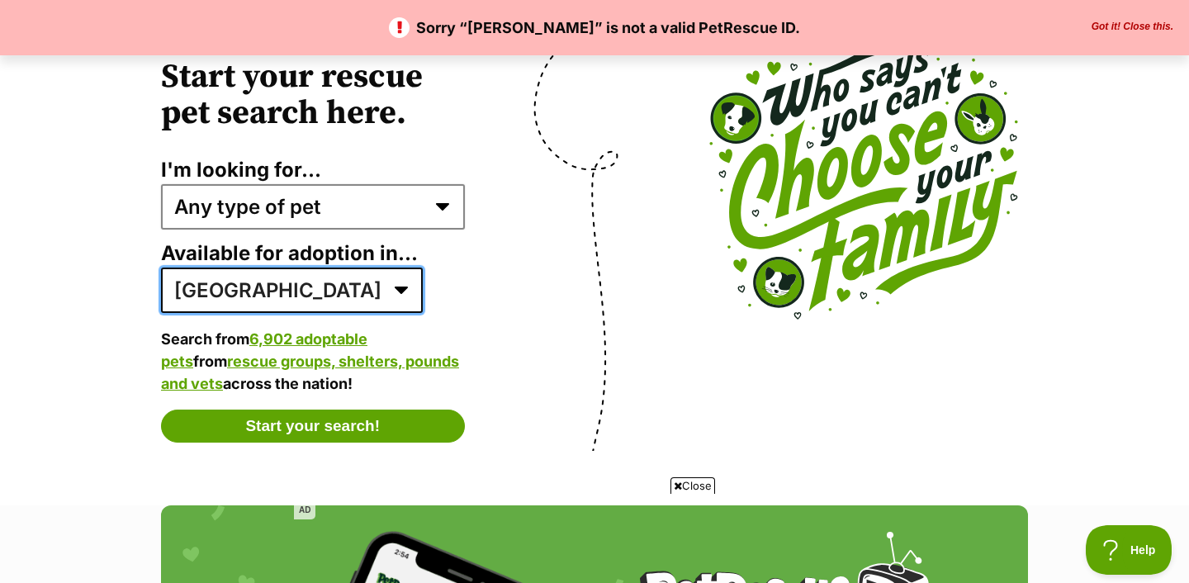
click at [288, 287] on select "Australia ACT NSW NT QLD SA TAS VIC WA" at bounding box center [292, 290] width 262 height 45
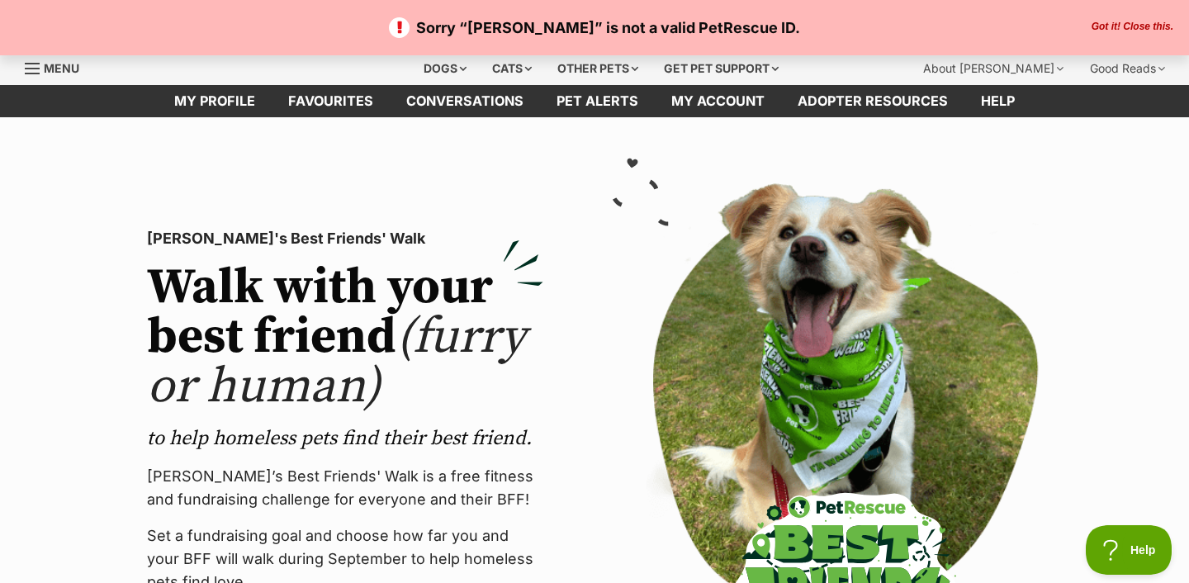
scroll to position [0, 0]
click at [323, 97] on link "Favourites" at bounding box center [331, 101] width 118 height 32
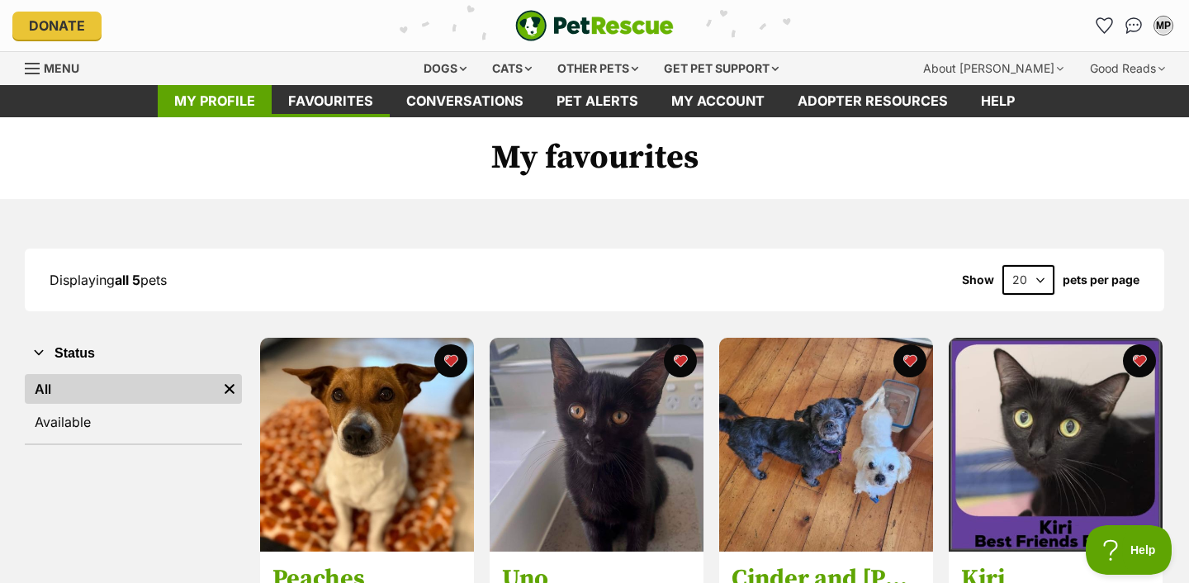
click at [225, 108] on link "My profile" at bounding box center [215, 101] width 114 height 32
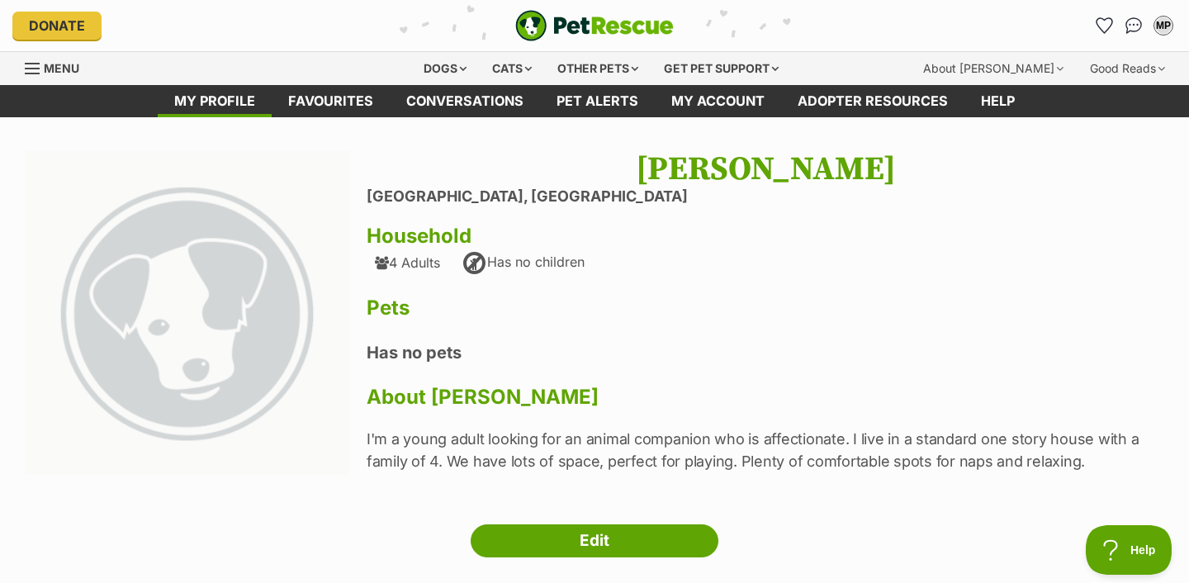
click at [51, 64] on span "Menu" at bounding box center [62, 68] width 36 height 14
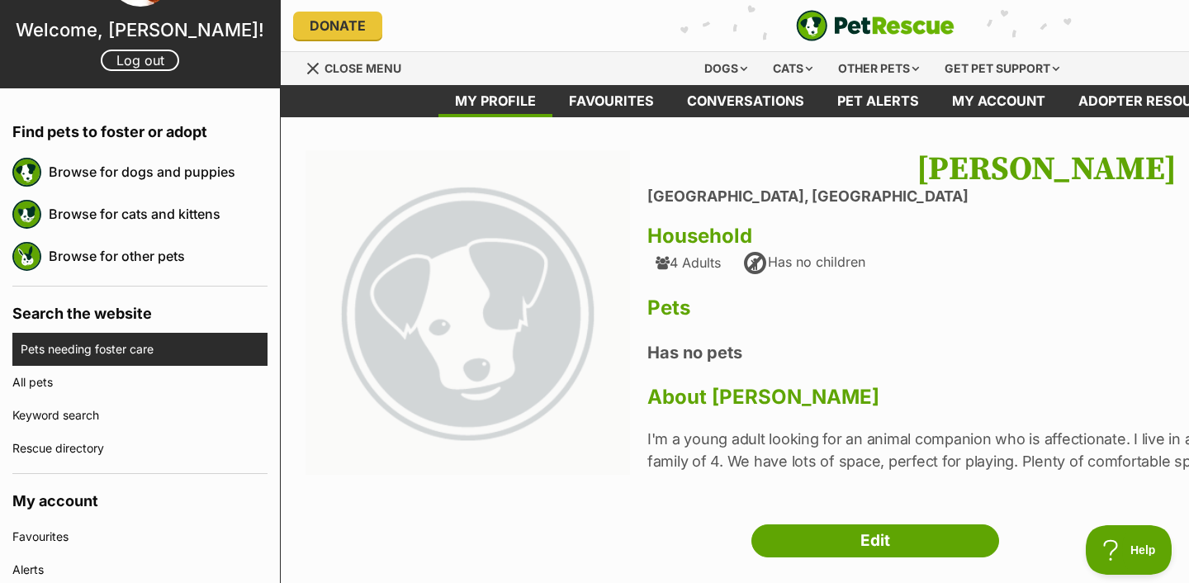
scroll to position [98, 0]
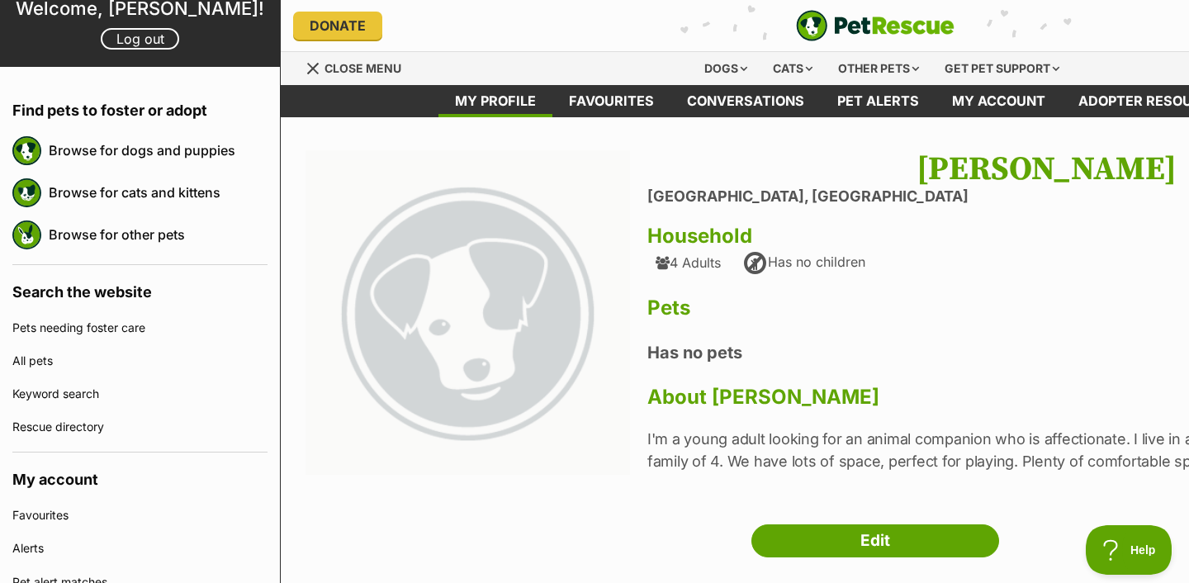
click at [346, 173] on img at bounding box center [468, 312] width 325 height 325
click at [820, 25] on img "PetRescue" at bounding box center [875, 25] width 159 height 31
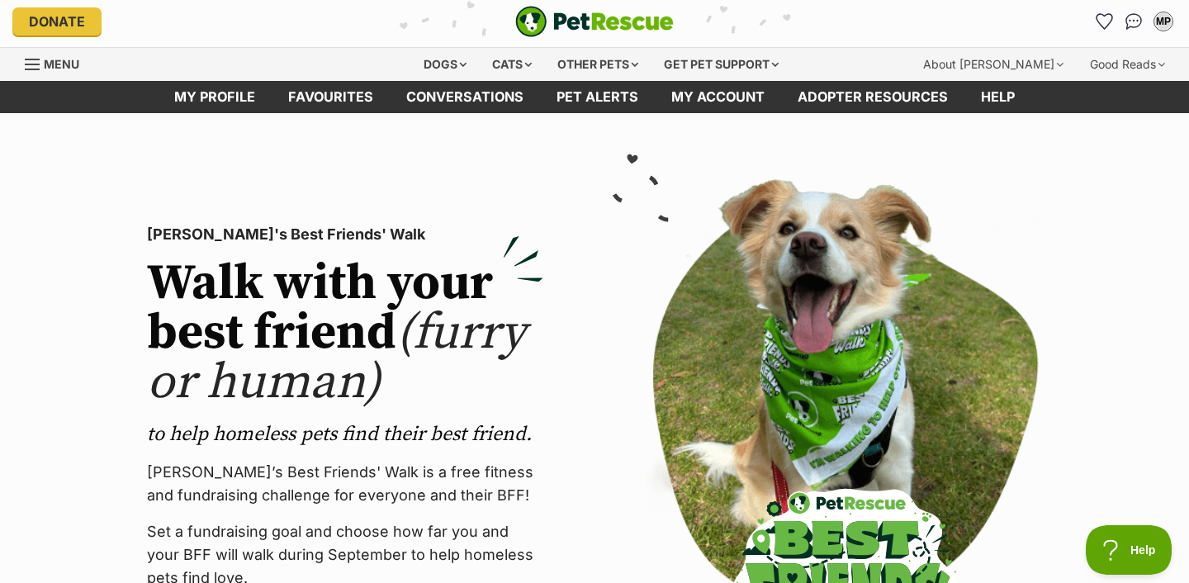
scroll to position [11, 0]
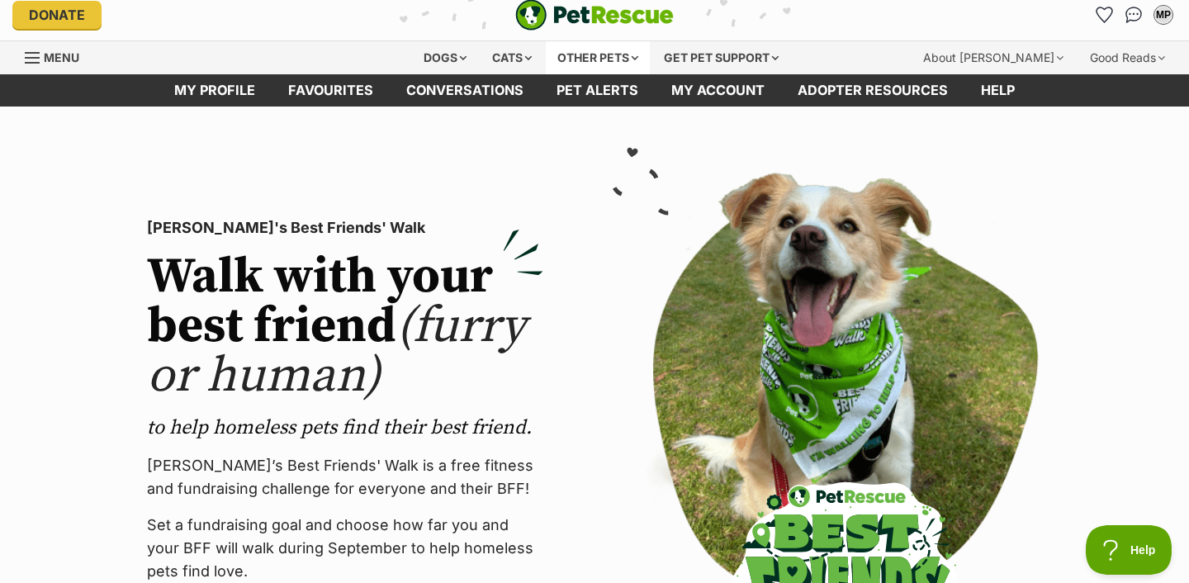
click at [568, 52] on div "Other pets" at bounding box center [598, 57] width 104 height 33
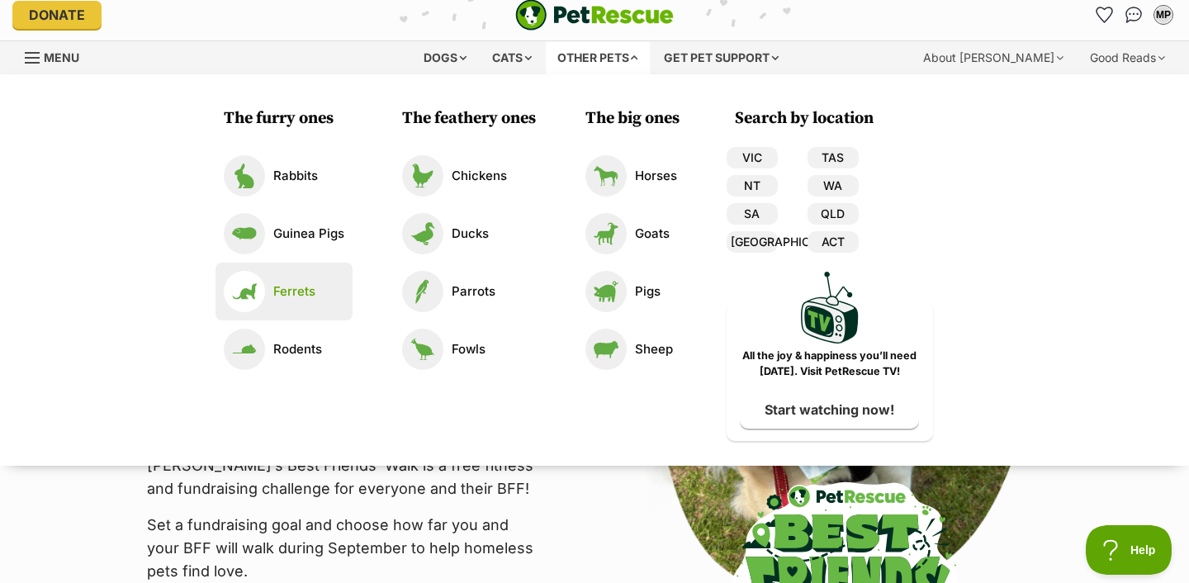
click at [296, 297] on p "Ferrets" at bounding box center [294, 291] width 42 height 19
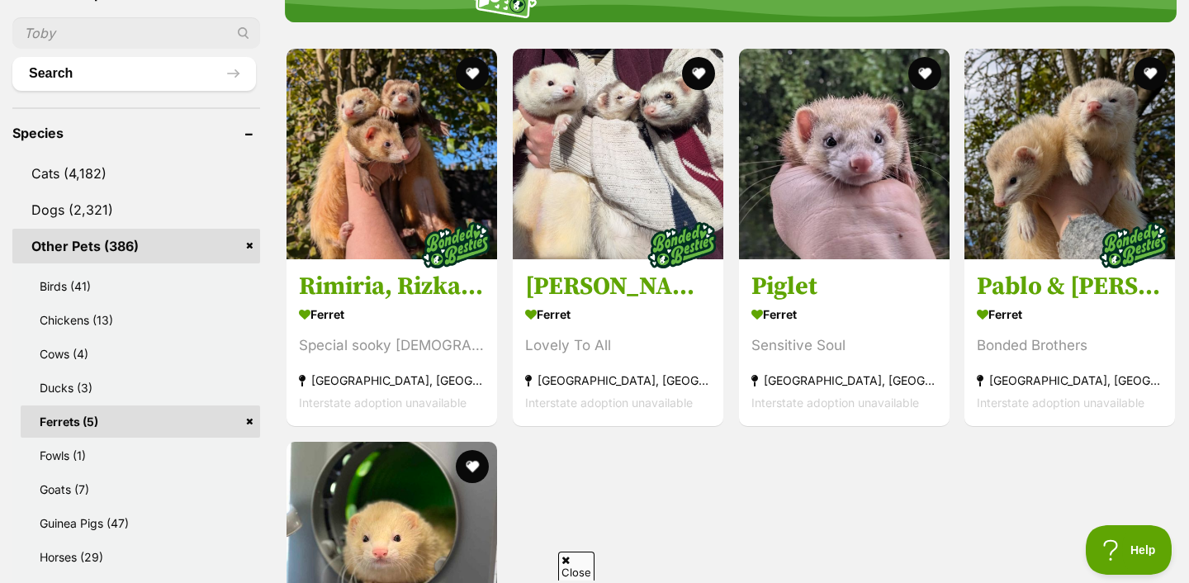
scroll to position [594, 0]
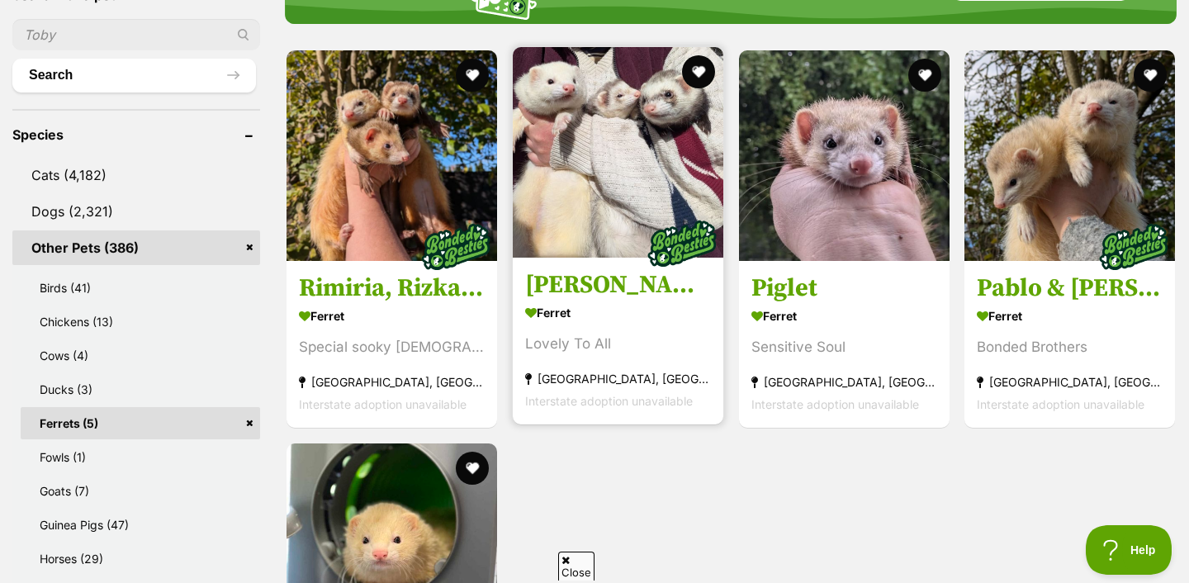
click at [579, 263] on article "1079510 [PERSON_NAME], Snow & [PERSON_NAME] [GEOGRAPHIC_DATA] Lovely To All [GE…" at bounding box center [618, 235] width 214 height 381
click at [569, 201] on img at bounding box center [618, 152] width 211 height 211
